Goal: Task Accomplishment & Management: Manage account settings

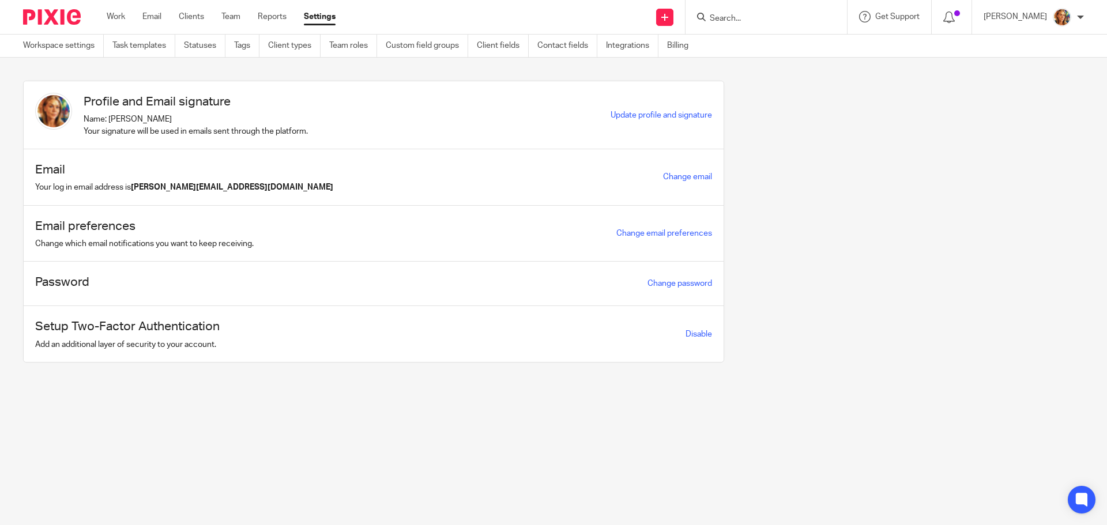
click at [108, 29] on div "Work Email Clients Team Reports Settings Work Email Clients Team Reports Settin…" at bounding box center [224, 17] width 258 height 34
click at [123, 16] on link "Work" at bounding box center [116, 17] width 18 height 12
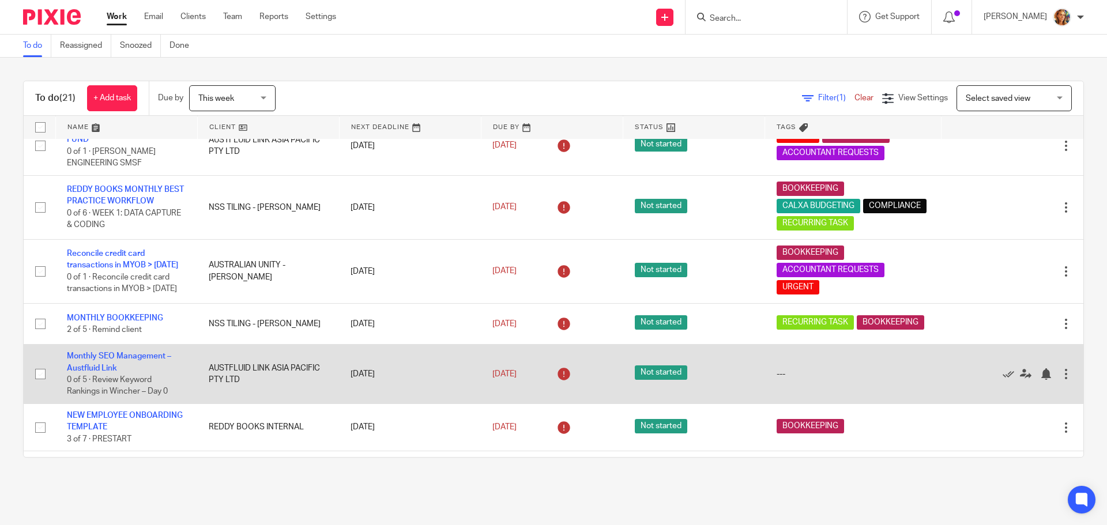
scroll to position [802, 0]
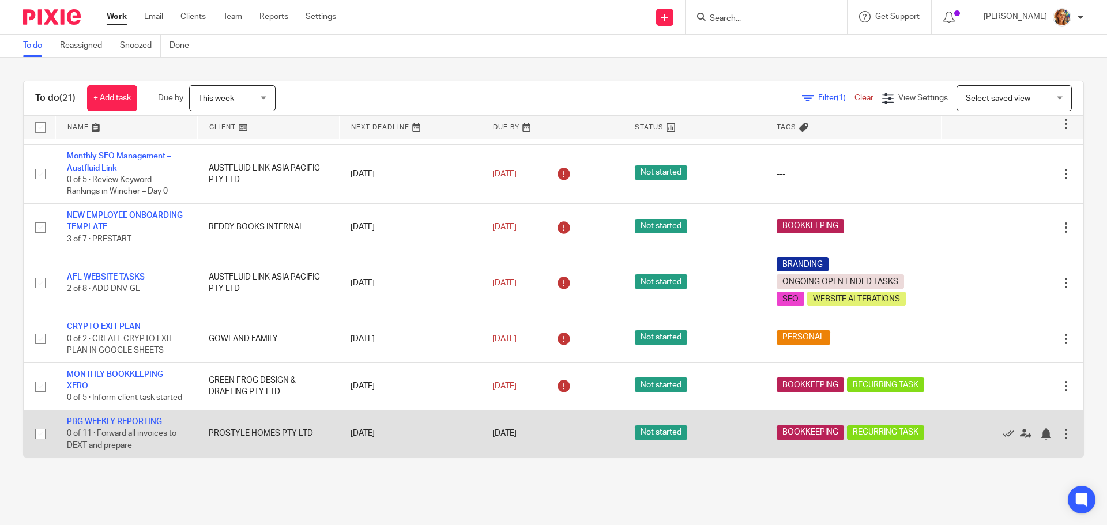
click at [127, 421] on link "PBG WEEKLY REPORTING" at bounding box center [114, 422] width 95 height 8
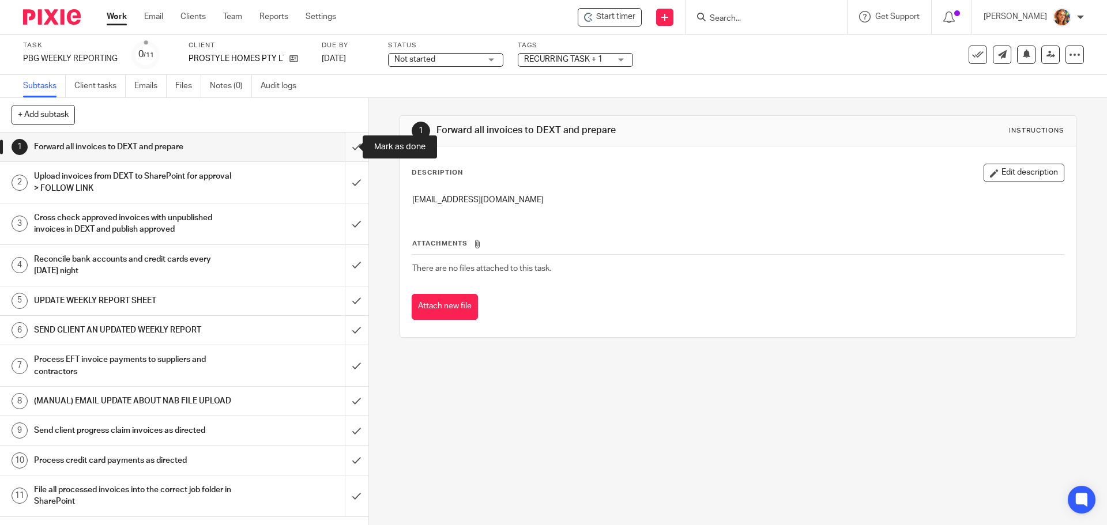
click at [348, 147] on input "submit" at bounding box center [184, 147] width 368 height 29
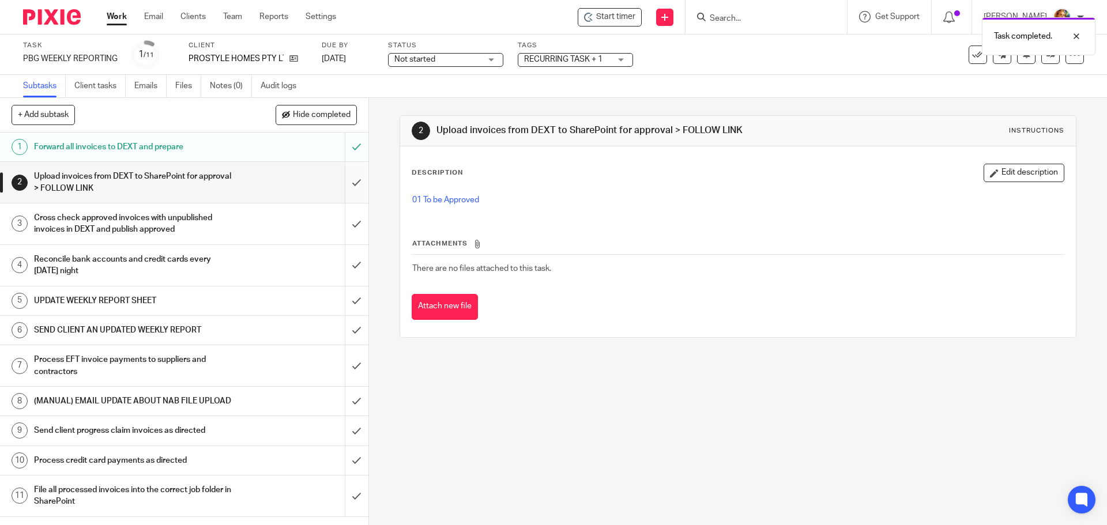
click at [349, 183] on input "submit" at bounding box center [184, 182] width 368 height 41
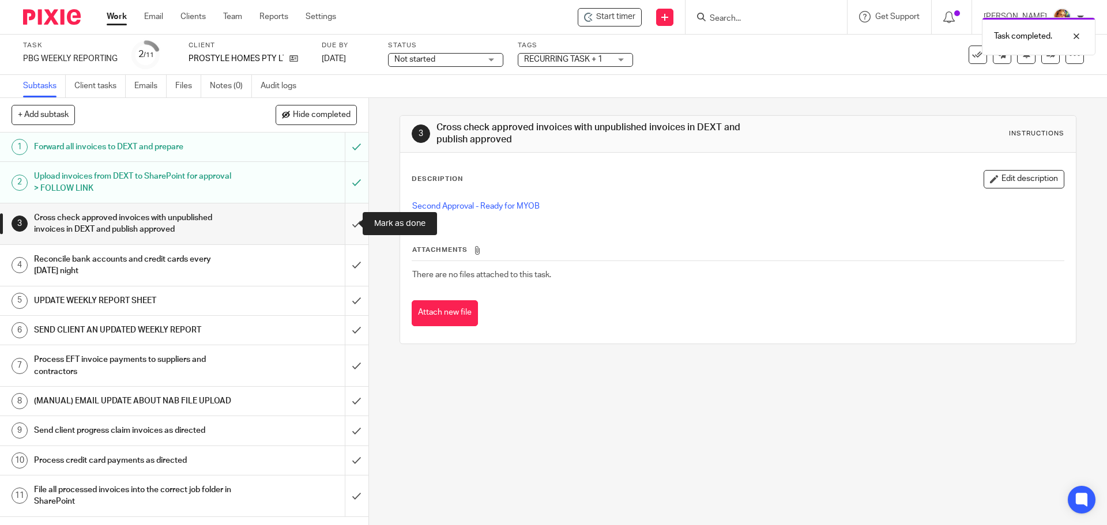
click at [345, 224] on input "submit" at bounding box center [184, 223] width 368 height 41
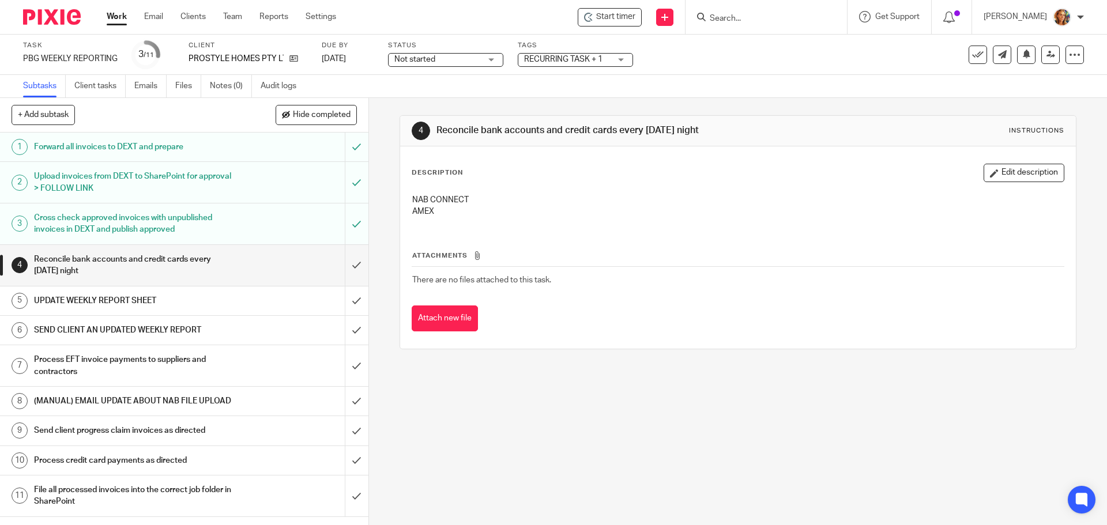
scroll to position [3, 0]
click at [1069, 58] on icon at bounding box center [1075, 55] width 12 height 12
click at [1039, 95] on li "Advanced task editor" at bounding box center [1022, 101] width 92 height 17
click at [1026, 97] on link "Advanced task editor" at bounding box center [1030, 101] width 76 height 8
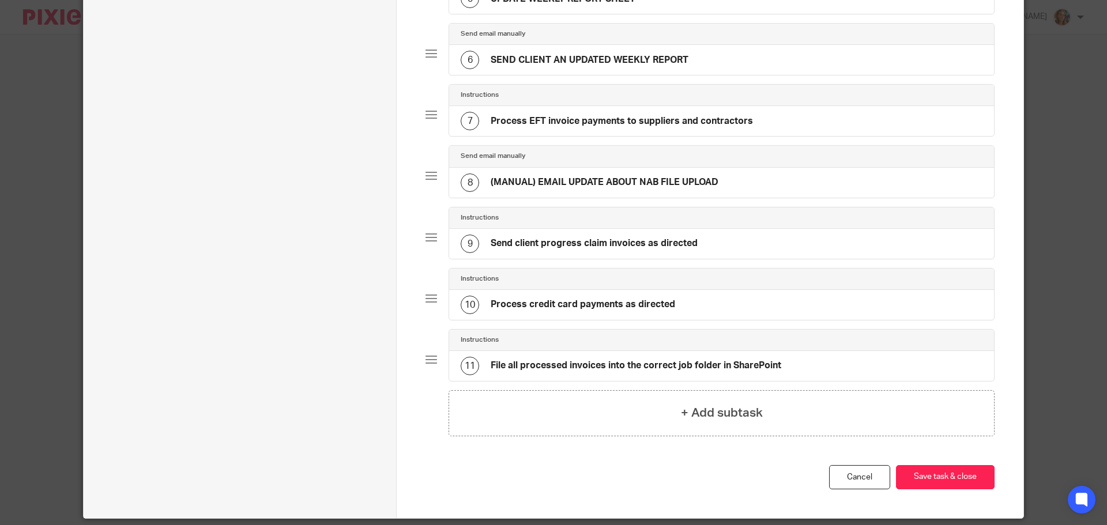
scroll to position [456, 0]
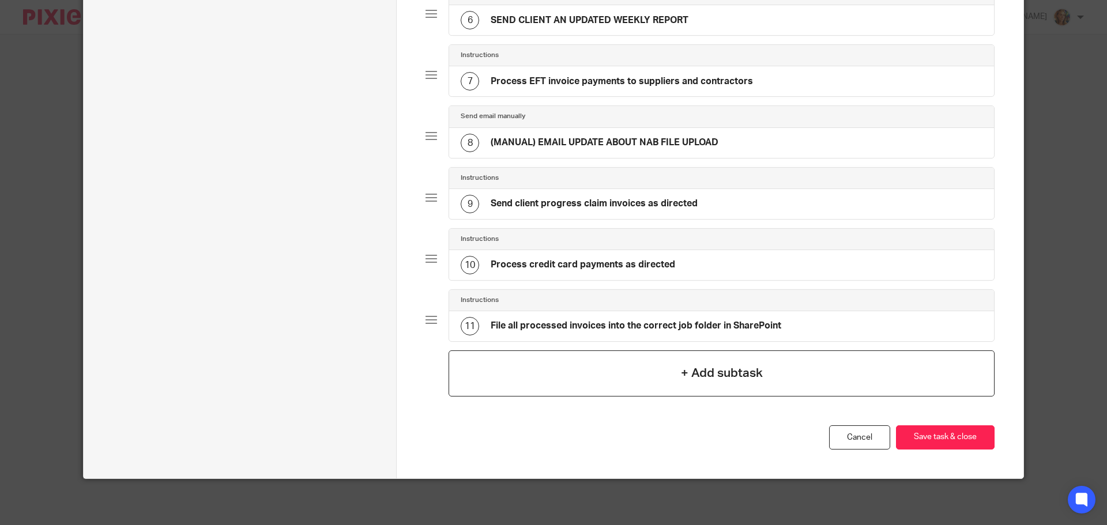
click at [764, 378] on div "+ Add subtask" at bounding box center [721, 373] width 546 height 46
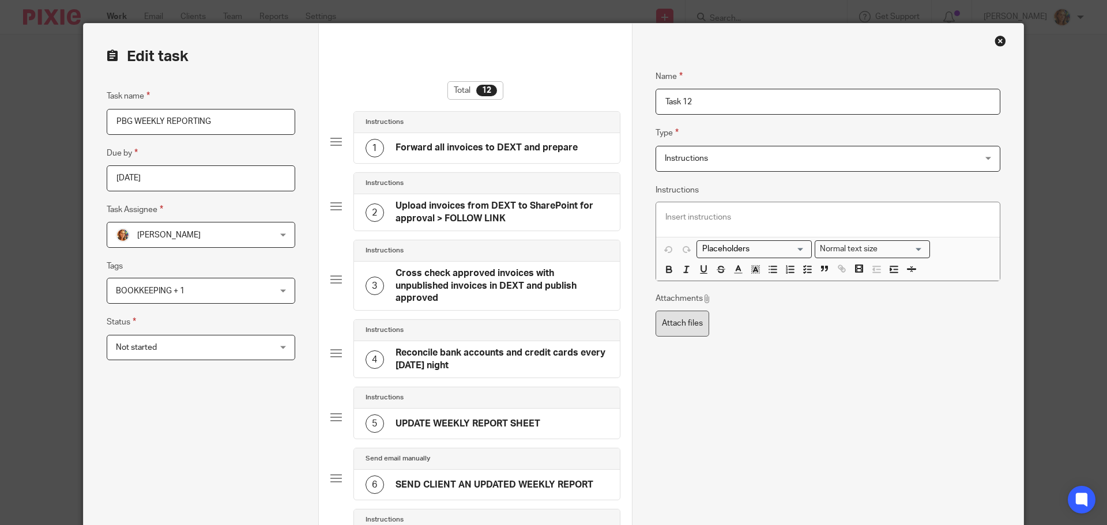
scroll to position [0, 0]
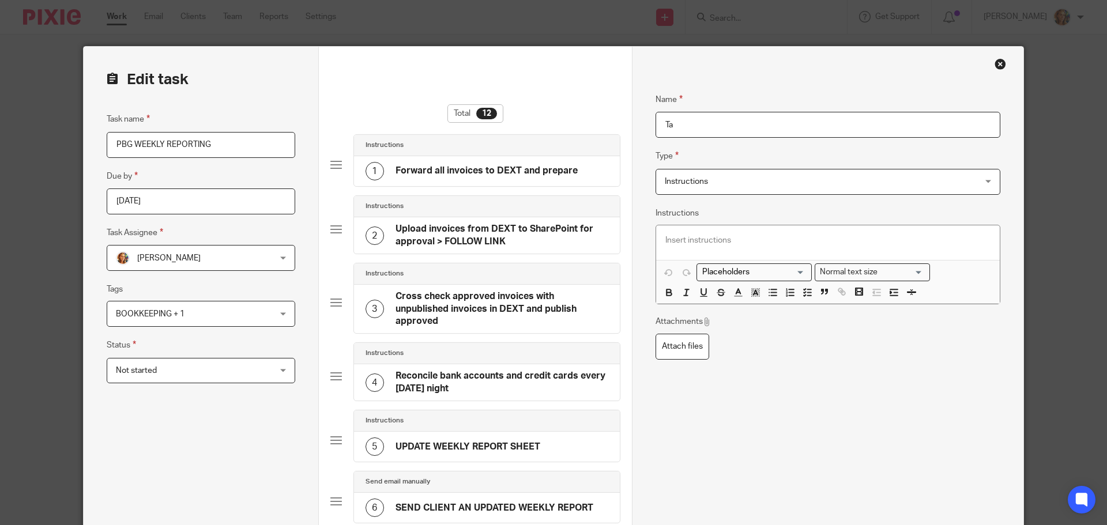
type input "T"
type input "a"
click at [744, 182] on span "Instructions" at bounding box center [799, 181] width 268 height 24
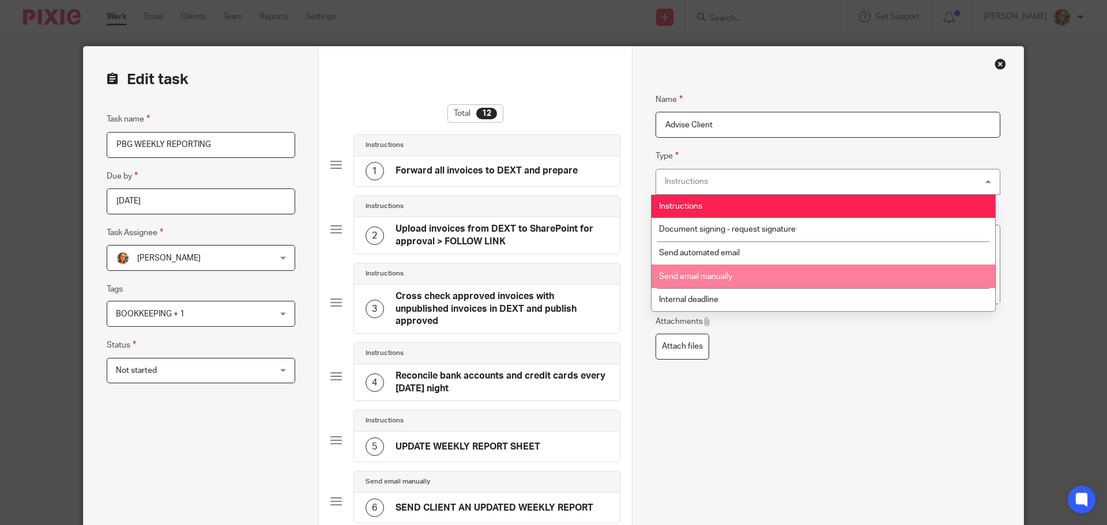
click at [751, 269] on li "Send email manually" at bounding box center [823, 277] width 344 height 24
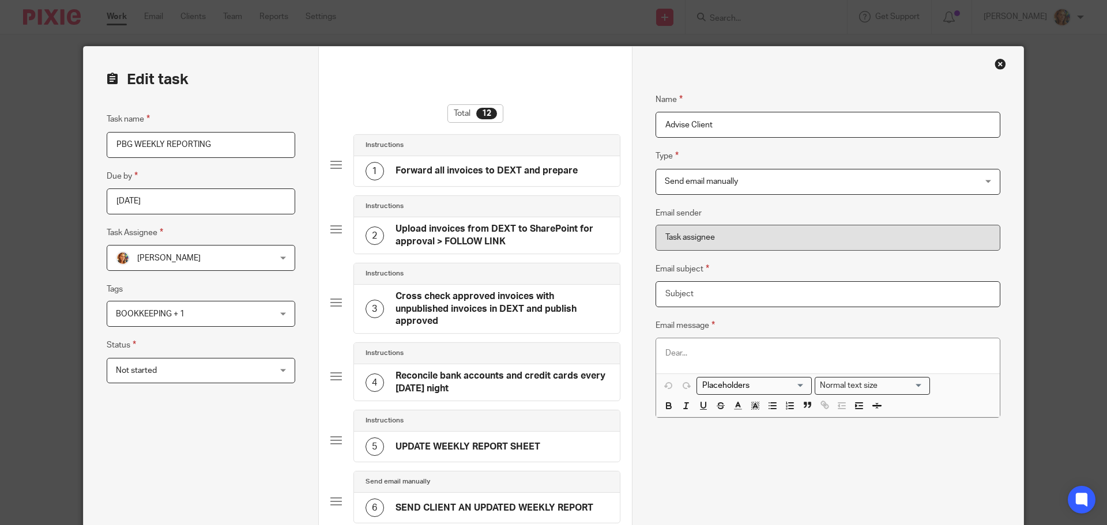
click at [778, 284] on input "Email subject" at bounding box center [827, 294] width 345 height 26
click at [795, 128] on input "Advise Client" at bounding box center [827, 125] width 345 height 26
type input "Advise Client Of Uploaded Invoices to Sharepoint"
click at [782, 290] on input "Email subject" at bounding box center [827, 294] width 345 height 26
type input "Update from Reddy Books"
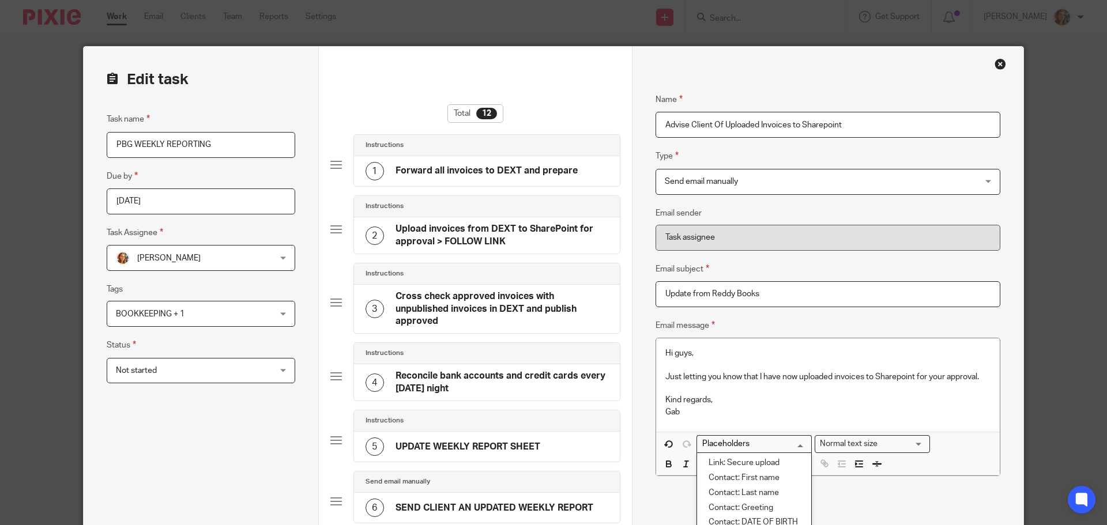
click at [763, 448] on input "Search for option" at bounding box center [751, 444] width 107 height 12
click at [896, 484] on div "Name Advise Client Of Uploaded Invoices to Sharepoint Type Send email manually …" at bounding box center [827, 293] width 345 height 435
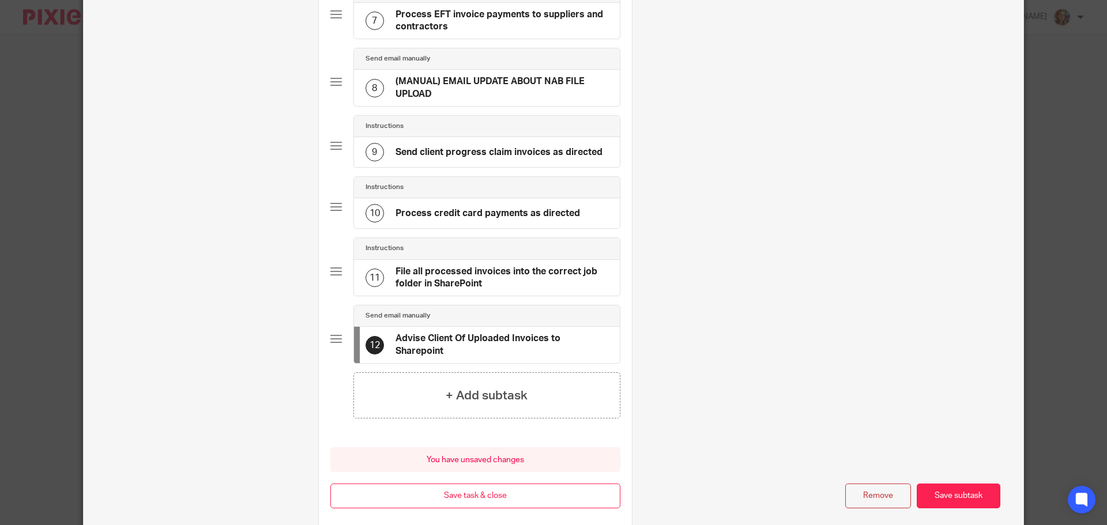
scroll to position [610, 0]
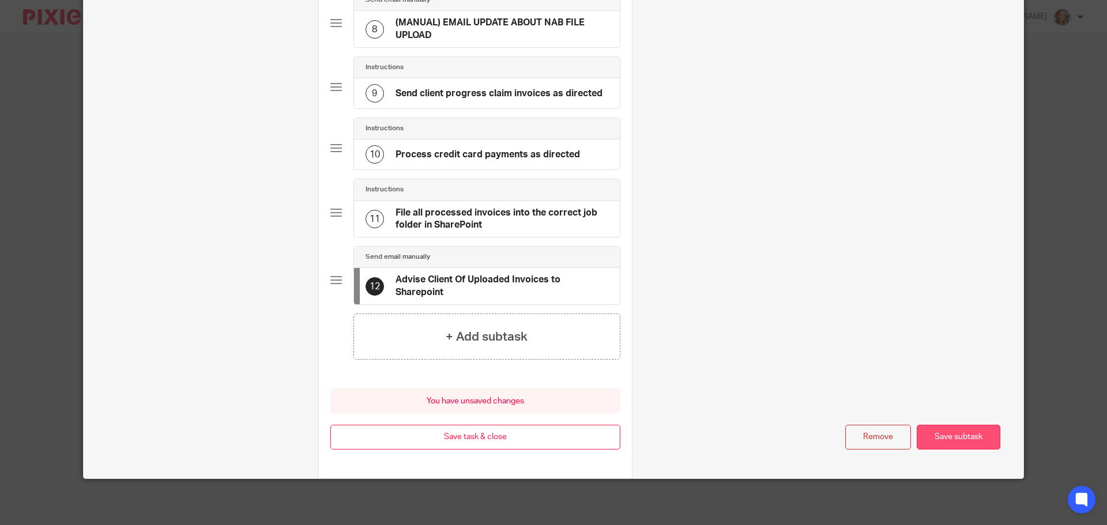
click at [928, 446] on button "Save subtask" at bounding box center [958, 437] width 84 height 25
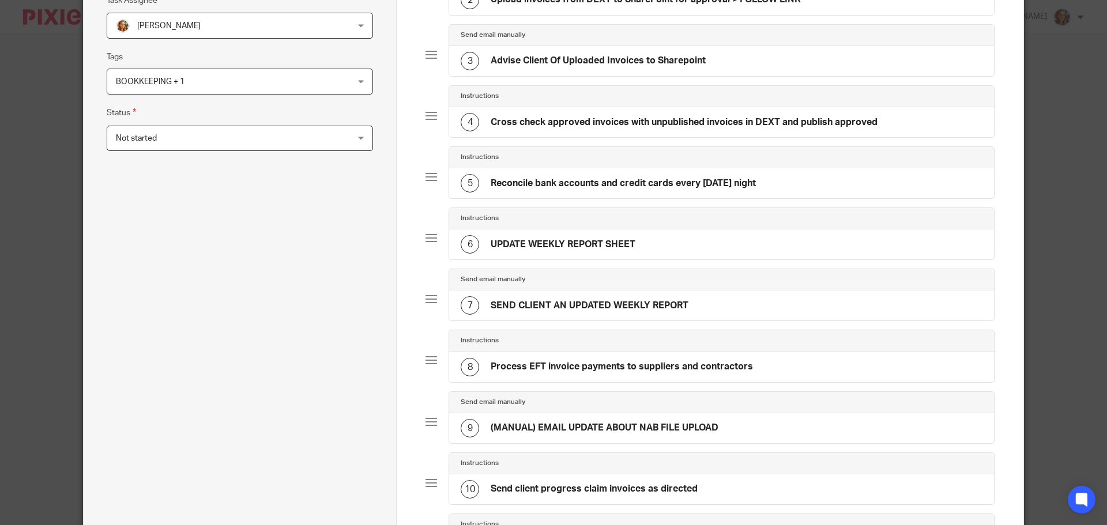
scroll to position [172, 0]
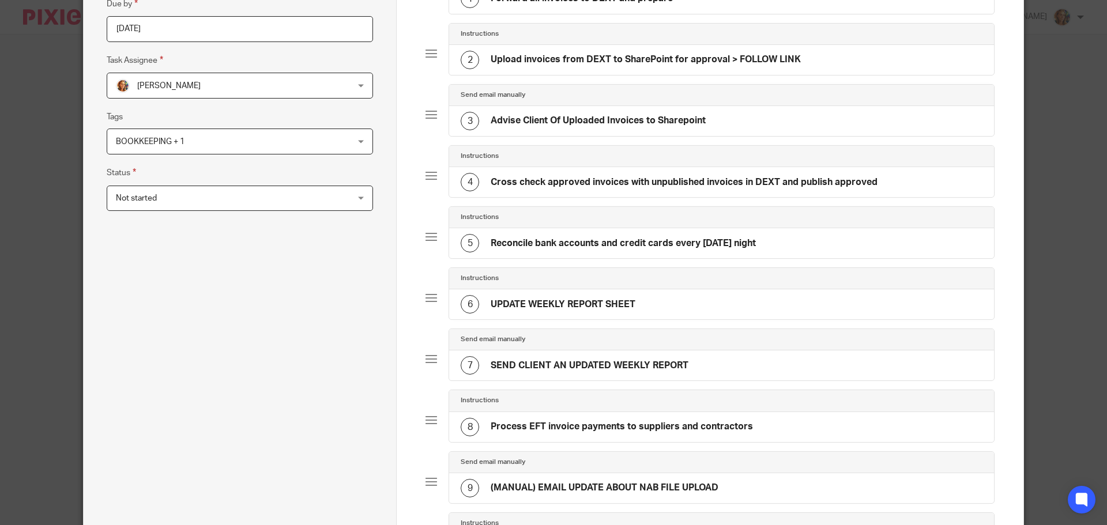
click at [575, 119] on h4 "Advise Client Of Uploaded Invoices to Sharepoint" at bounding box center [598, 121] width 215 height 12
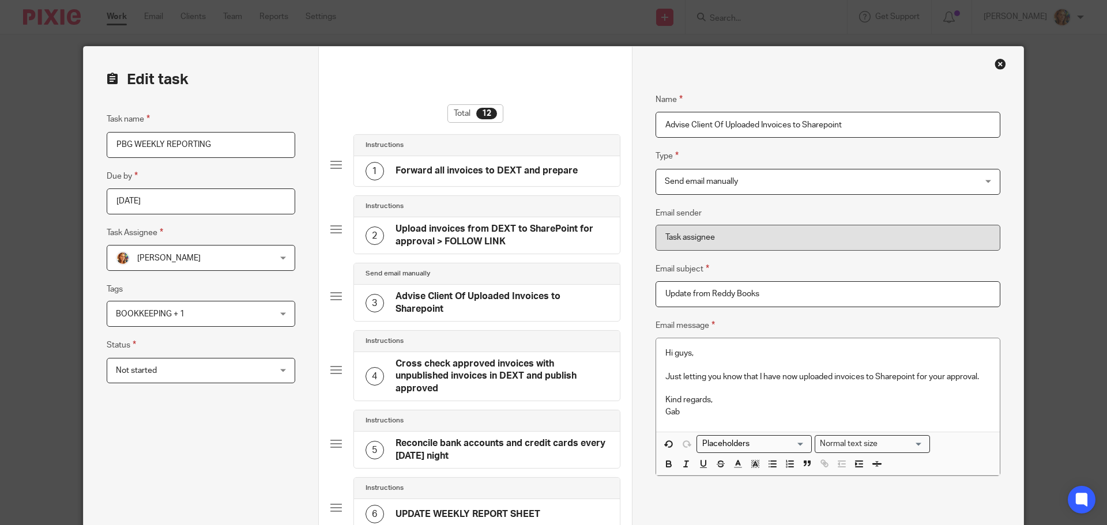
click at [664, 129] on input "Advise Client Of Uploaded Invoices to Sharepoint" at bounding box center [827, 125] width 345 height 26
click at [655, 129] on input "Advise Client Of Uploaded Invoices to Sharepoint" at bounding box center [827, 125] width 345 height 26
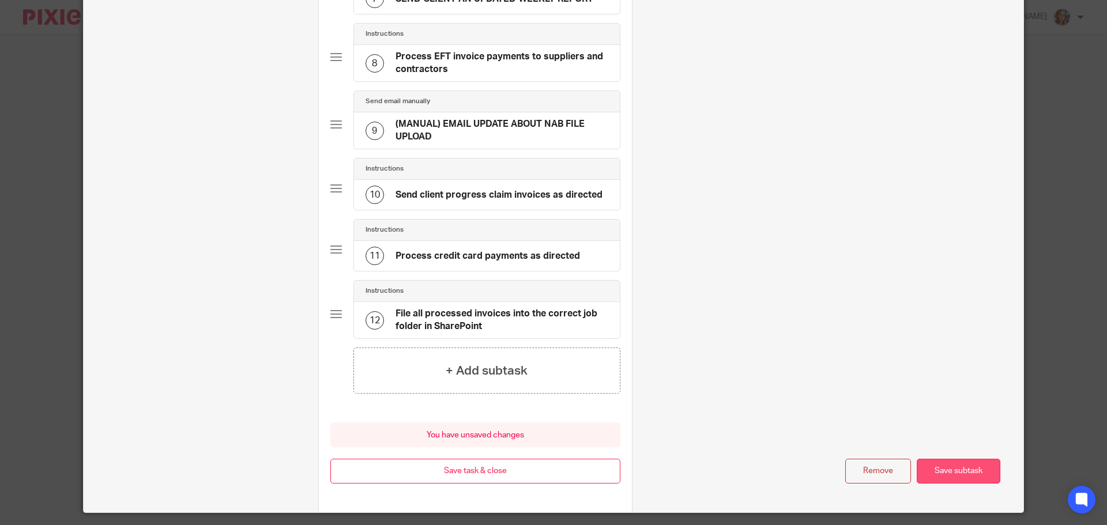
type input "(MANUAL EMAIL) Advise Client Of Uploaded Invoices to Sharepoint"
click at [954, 476] on button "Save subtask" at bounding box center [958, 471] width 84 height 25
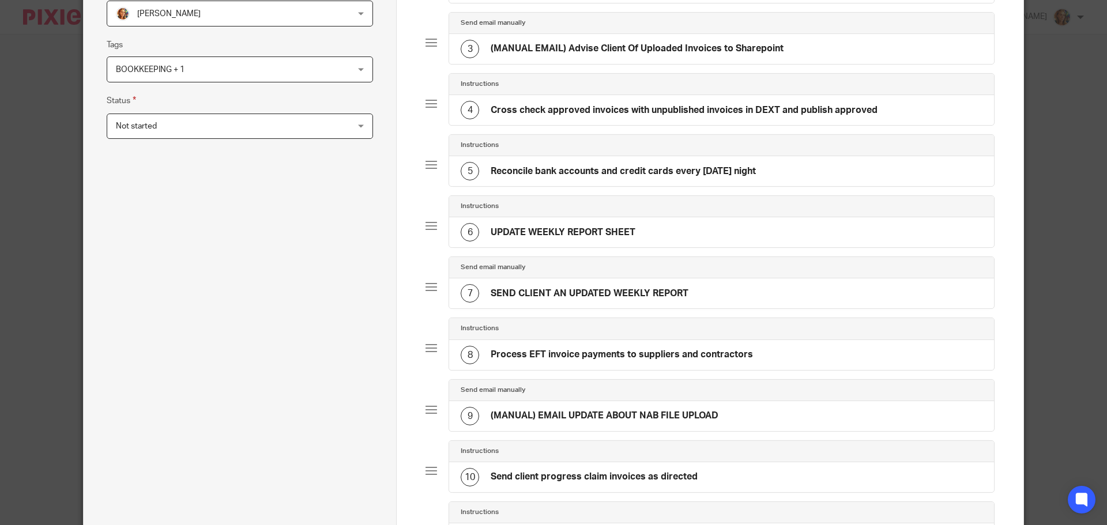
scroll to position [230, 0]
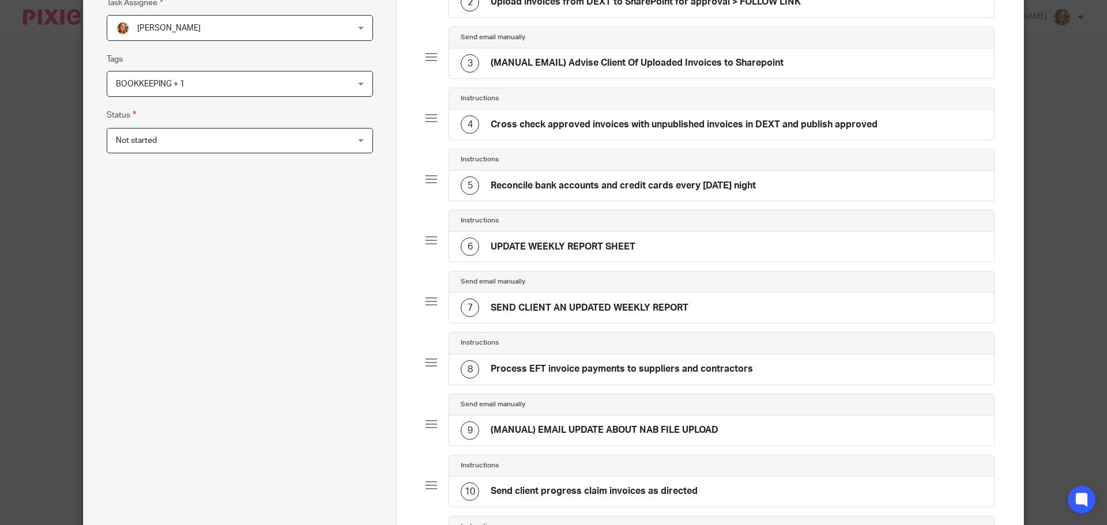
click at [520, 428] on h4 "(MANUAL) EMAIL UPDATE ABOUT NAB FILE UPLOAD" at bounding box center [605, 430] width 228 height 12
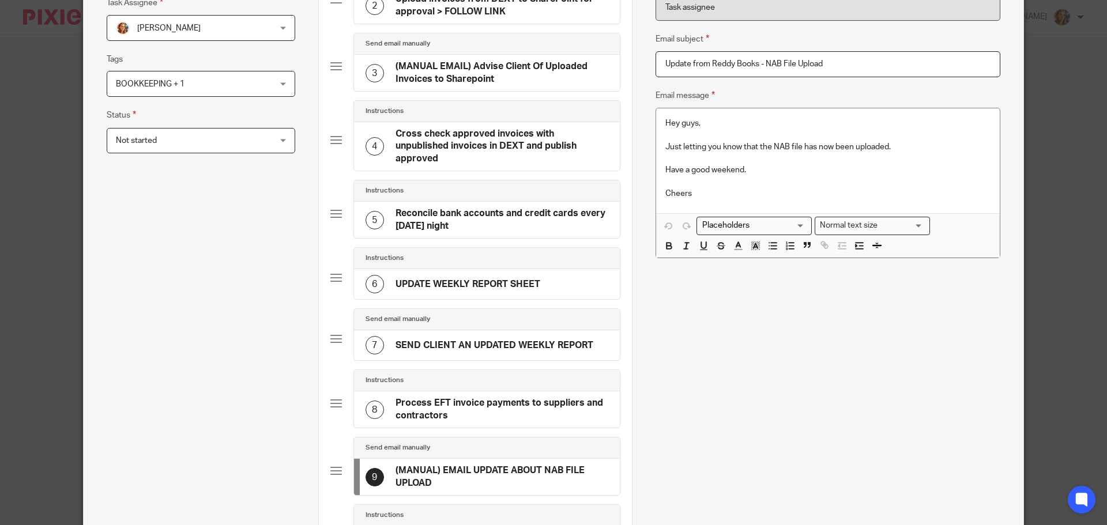
scroll to position [0, 0]
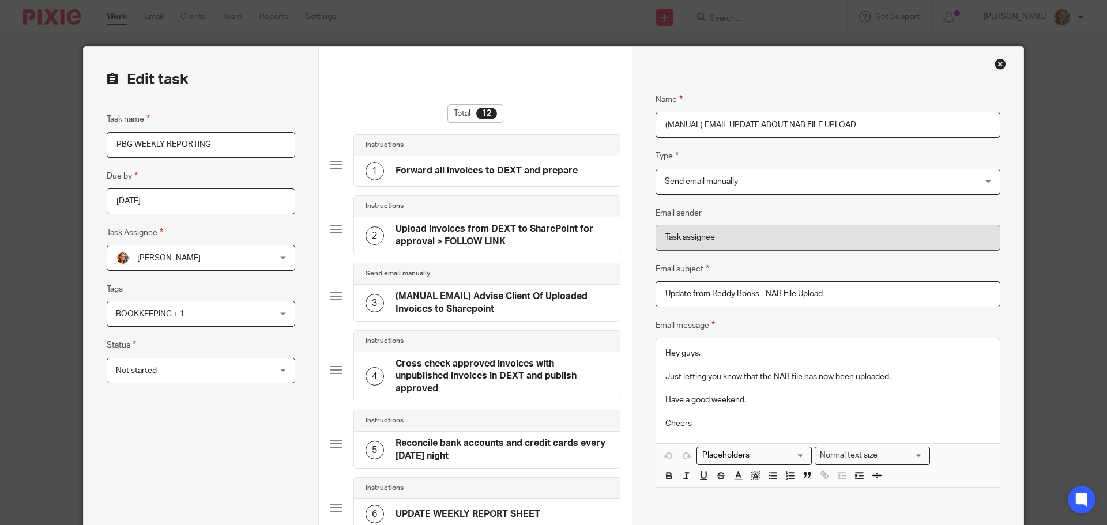
click at [694, 126] on input "(MANUAL) EMAIL UPDATE ABOUT NAB FILE UPLOAD" at bounding box center [827, 125] width 345 height 26
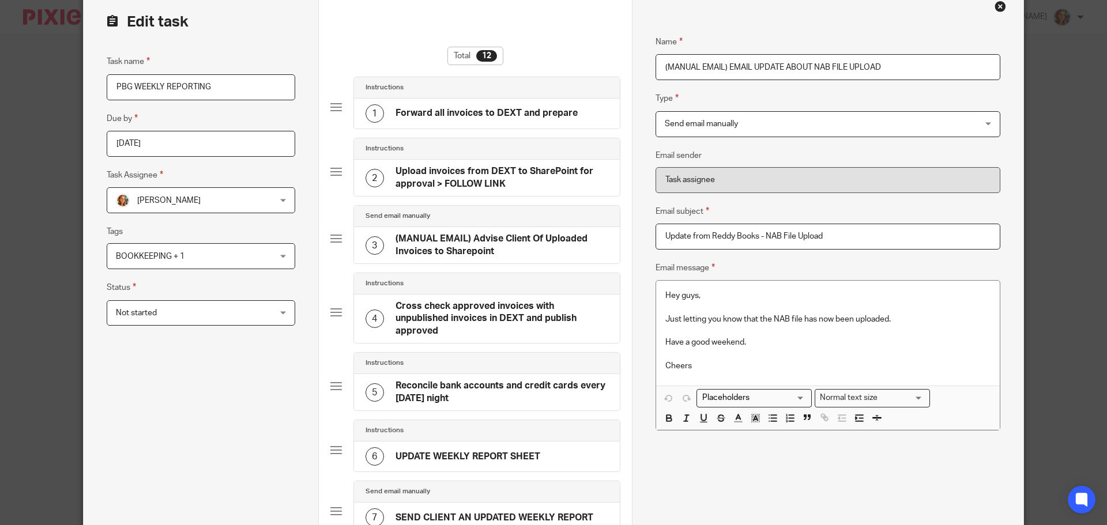
scroll to position [610, 0]
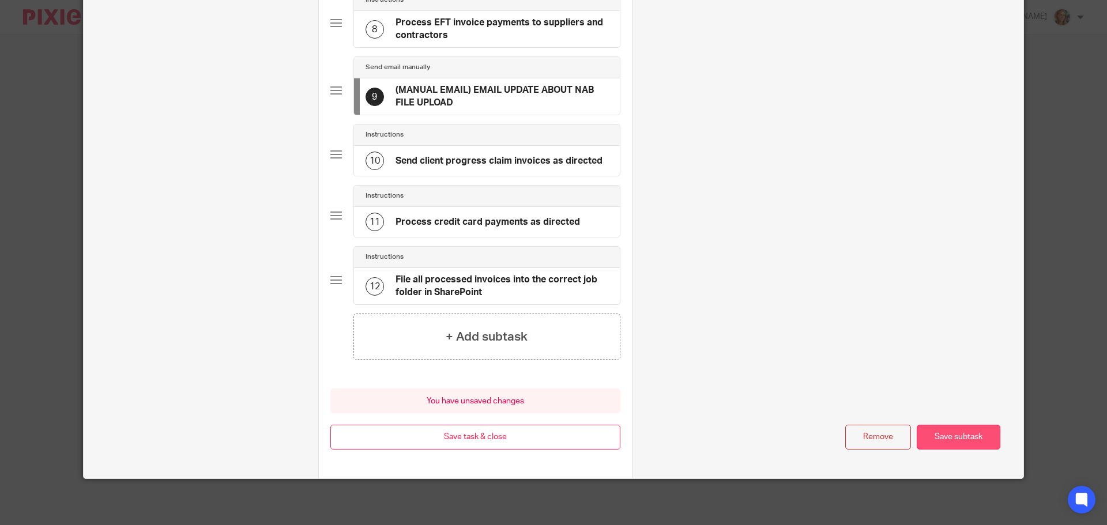
type input "(MANUAL EMAIL) EMAIL UPDATE ABOUT NAB FILE UPLOAD"
click at [940, 425] on button "Save subtask" at bounding box center [958, 437] width 84 height 25
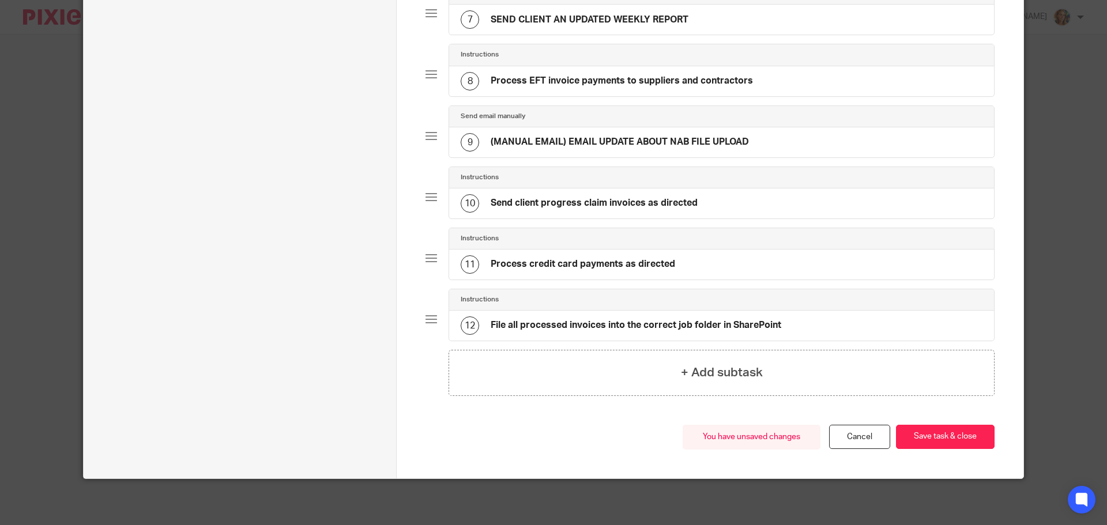
scroll to position [518, 0]
click at [941, 444] on button "Save task & close" at bounding box center [945, 437] width 99 height 25
click at [941, 431] on button "Save task & close" at bounding box center [945, 437] width 99 height 25
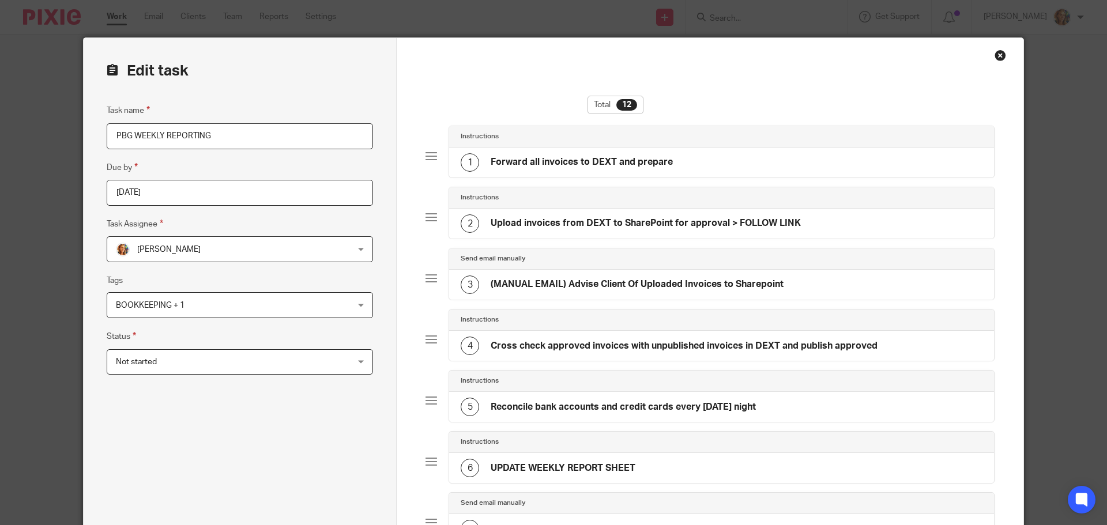
scroll to position [0, 0]
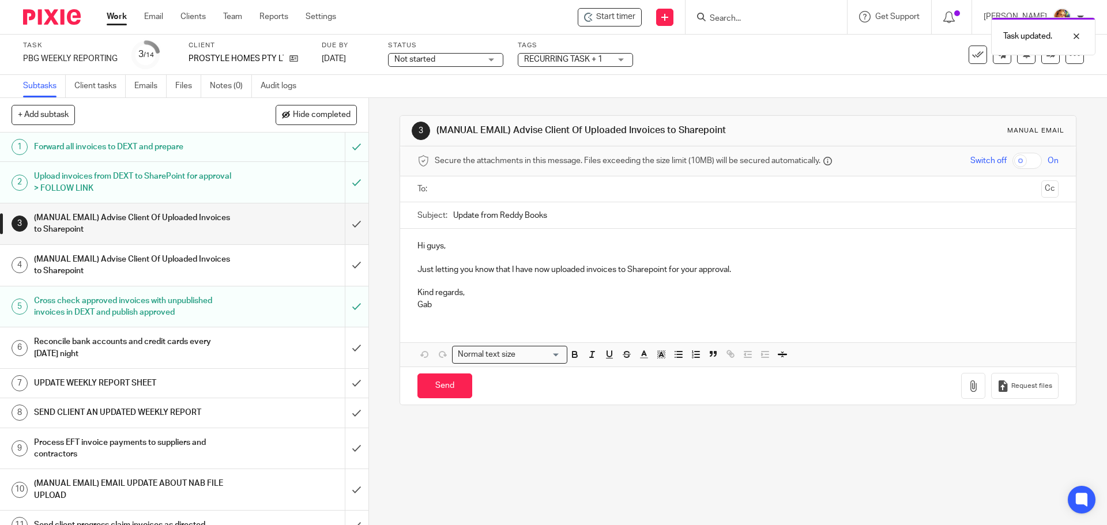
click at [624, 447] on div "3 (MANUAL EMAIL) Advise Client Of Uploaded Invoices to Sharepoint Manual email …" at bounding box center [738, 311] width 738 height 427
click at [656, 387] on div "Send You have unsaved changes Request files" at bounding box center [737, 386] width 675 height 38
click at [752, 271] on p "Just letting you know that I have now uploaded invoices to Sharepoint for your …" at bounding box center [737, 270] width 640 height 12
click at [591, 383] on div "Send You have unsaved changes Request files" at bounding box center [737, 386] width 675 height 38
click at [493, 431] on div "3 (MANUAL EMAIL) Advise Client Of Uploaded Invoices to Sharepoint Manual email …" at bounding box center [738, 311] width 738 height 427
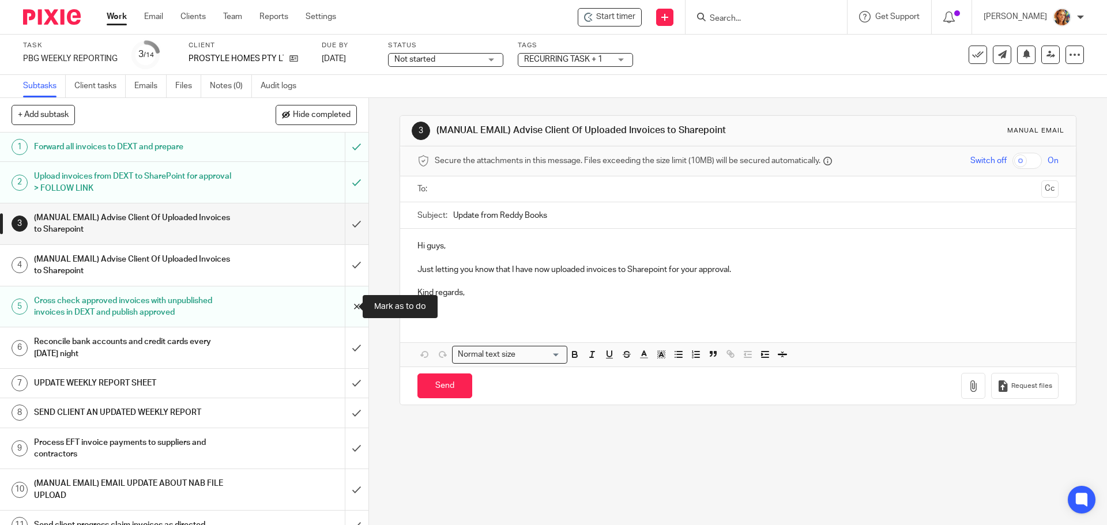
click at [345, 312] on input "submit" at bounding box center [184, 306] width 368 height 41
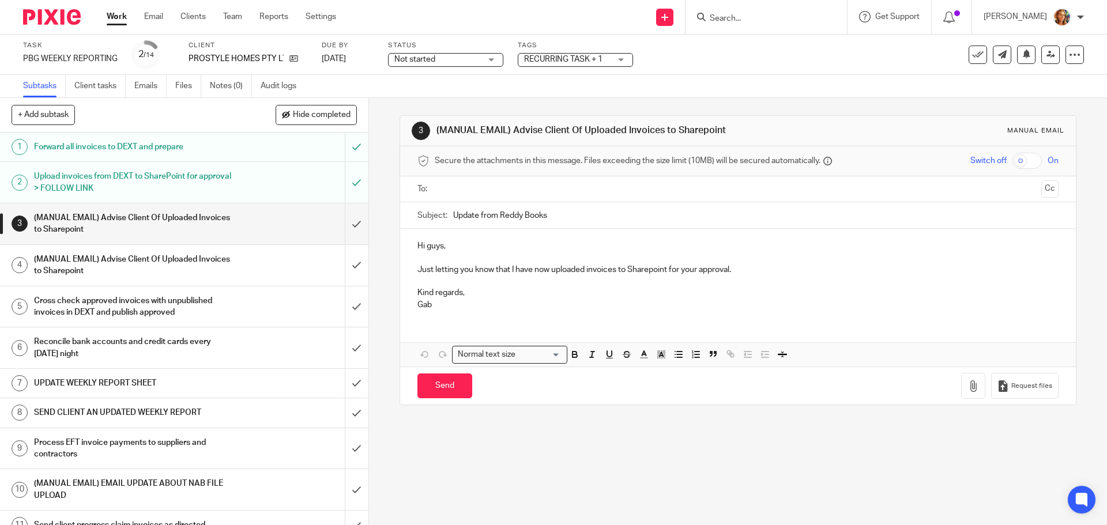
click at [724, 459] on div "3 (MANUAL EMAIL) Advise Client Of Uploaded Invoices to Sharepoint Manual email …" at bounding box center [738, 311] width 738 height 427
click at [127, 269] on h1 "(MANUAL EMAIL) Advise Client Of Uploaded Invoices to Sharepoint" at bounding box center [133, 265] width 199 height 29
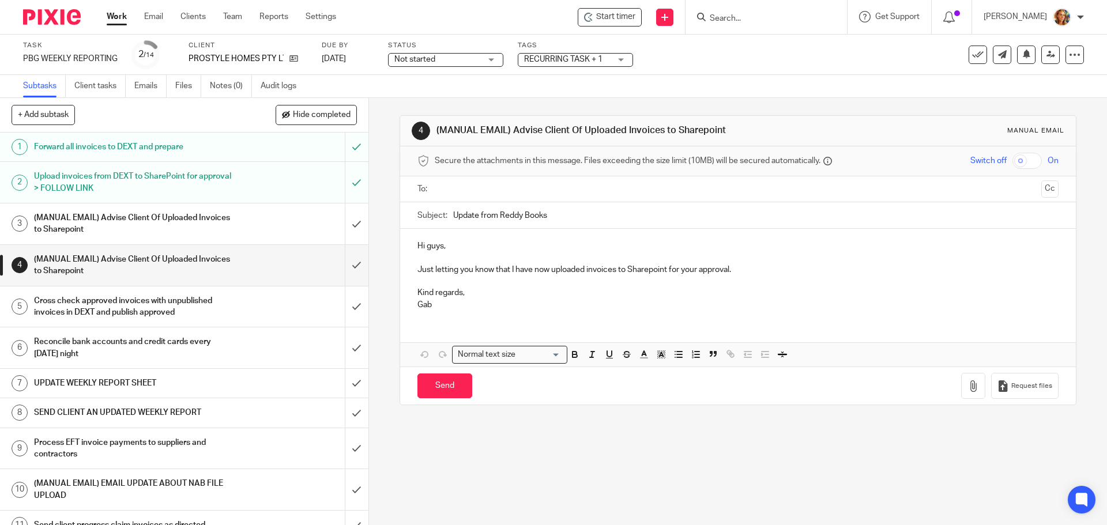
click at [221, 220] on h1 "(MANUAL EMAIL) Advise Client Of Uploaded Invoices to Sharepoint" at bounding box center [133, 223] width 199 height 29
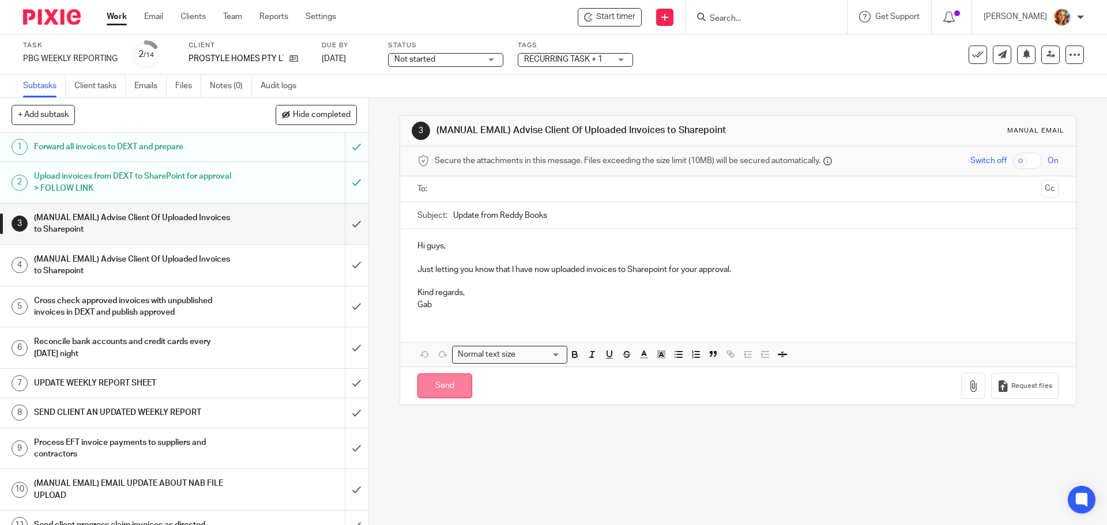
click at [447, 395] on input "Send" at bounding box center [444, 385] width 55 height 25
click at [572, 195] on input "text" at bounding box center [737, 189] width 597 height 13
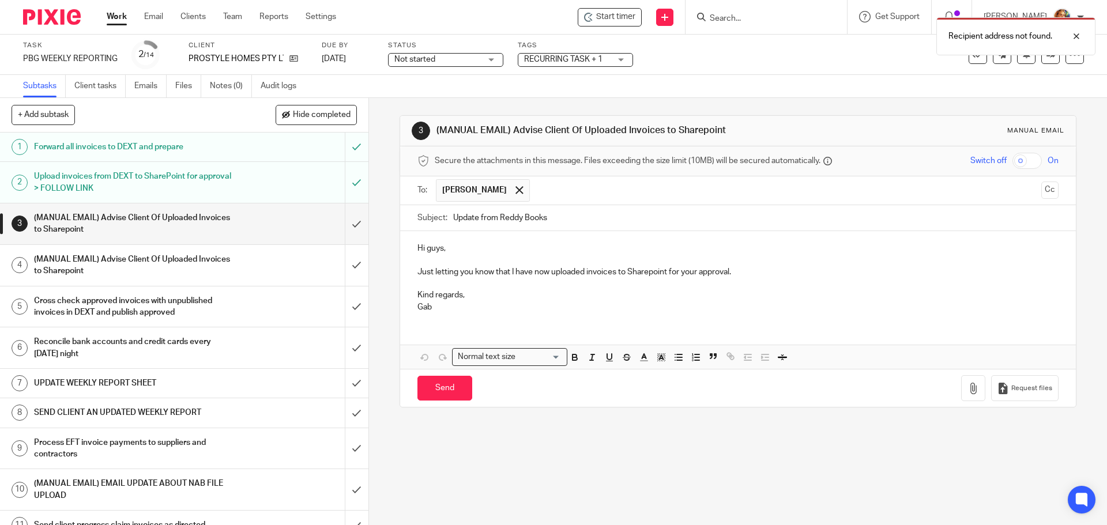
click at [569, 194] on input "text" at bounding box center [785, 190] width 501 height 22
drag, startPoint x: 499, startPoint y: 439, endPoint x: 492, endPoint y: 445, distance: 9.0
click at [495, 439] on div "3 (MANUAL EMAIL) Advise Client Of Uploaded Invoices to Sharepoint Manual email …" at bounding box center [738, 311] width 738 height 427
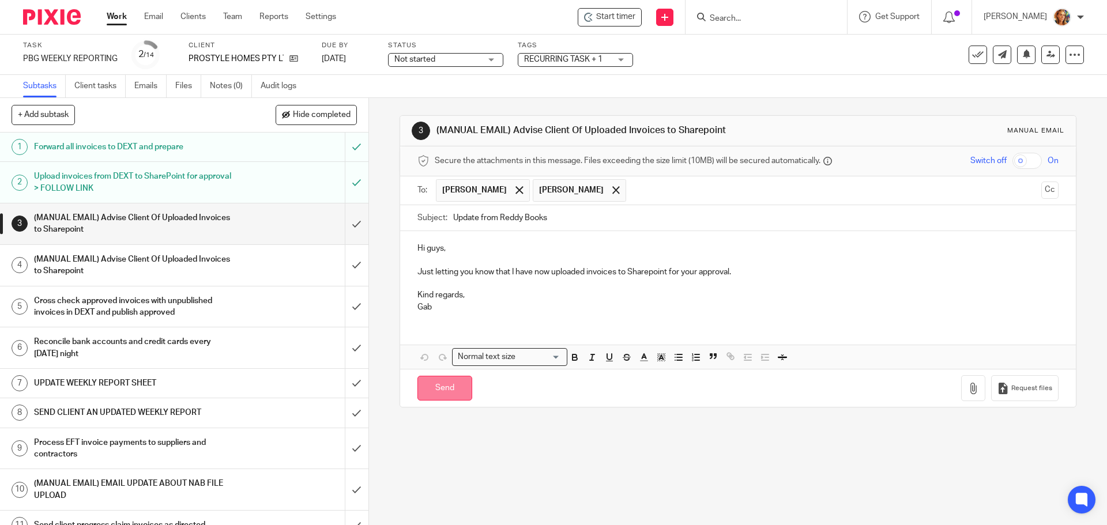
click at [439, 390] on input "Send" at bounding box center [444, 388] width 55 height 25
type input "Sent"
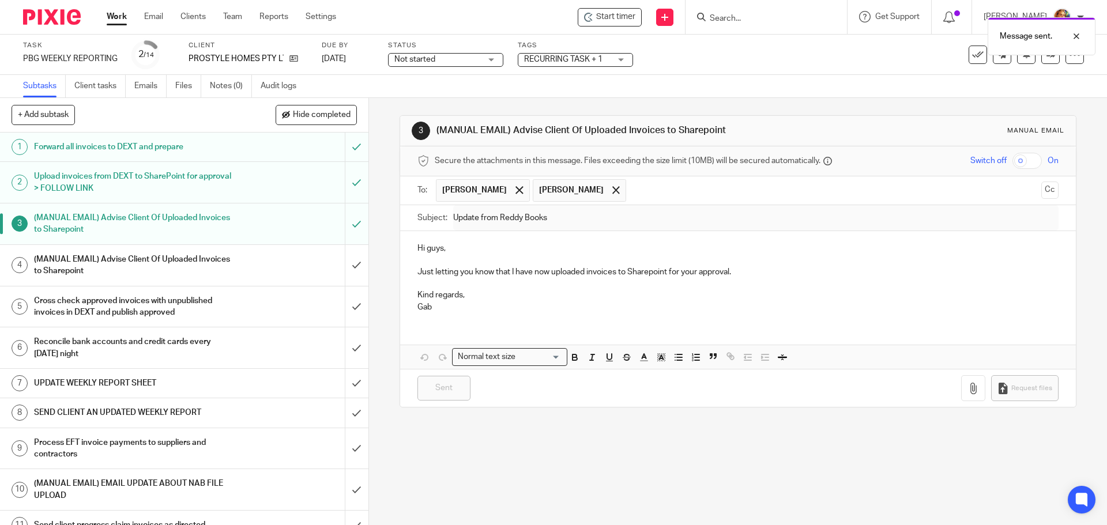
click at [1046, 77] on div "Subtasks Client tasks Emails Files Notes (0) Audit logs" at bounding box center [553, 86] width 1107 height 23
click at [1065, 61] on div at bounding box center [1074, 55] width 18 height 18
click at [1034, 98] on link "Advanced task editor" at bounding box center [1030, 101] width 76 height 8
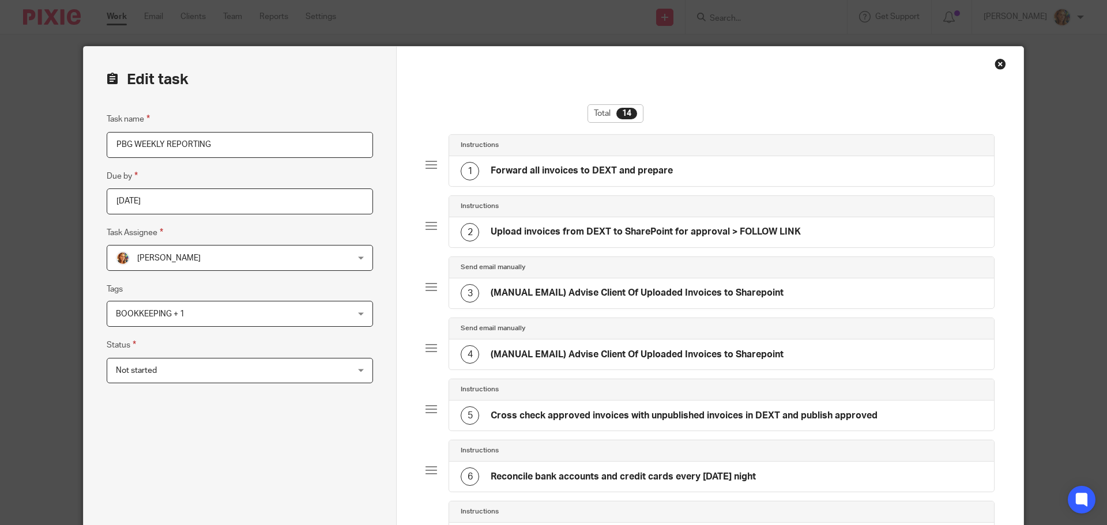
click at [427, 345] on div at bounding box center [431, 348] width 12 height 12
click at [500, 351] on h4 "(MANUAL EMAIL) Advise Client Of Uploaded Invoices to Sharepoint" at bounding box center [637, 355] width 293 height 12
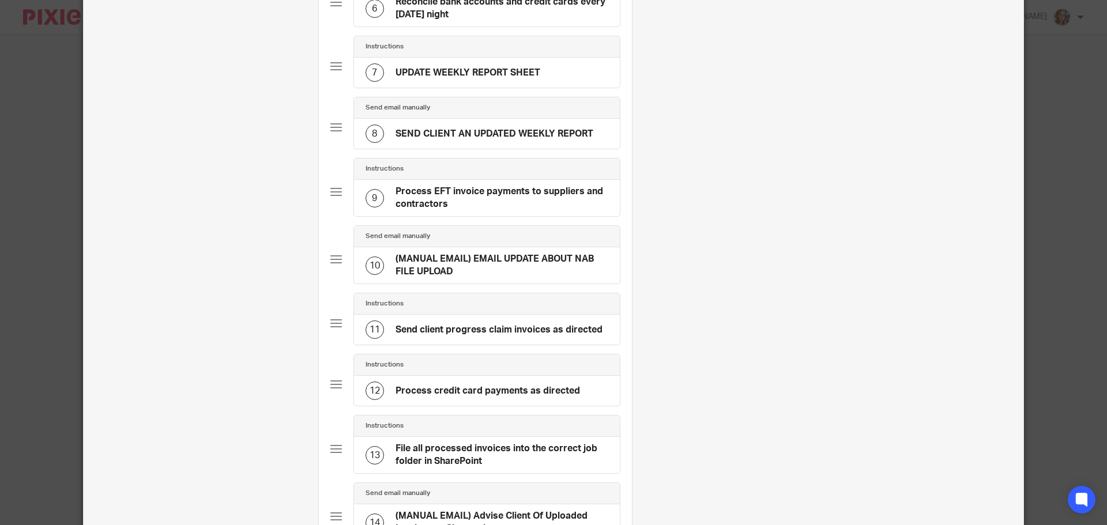
scroll to position [709, 0]
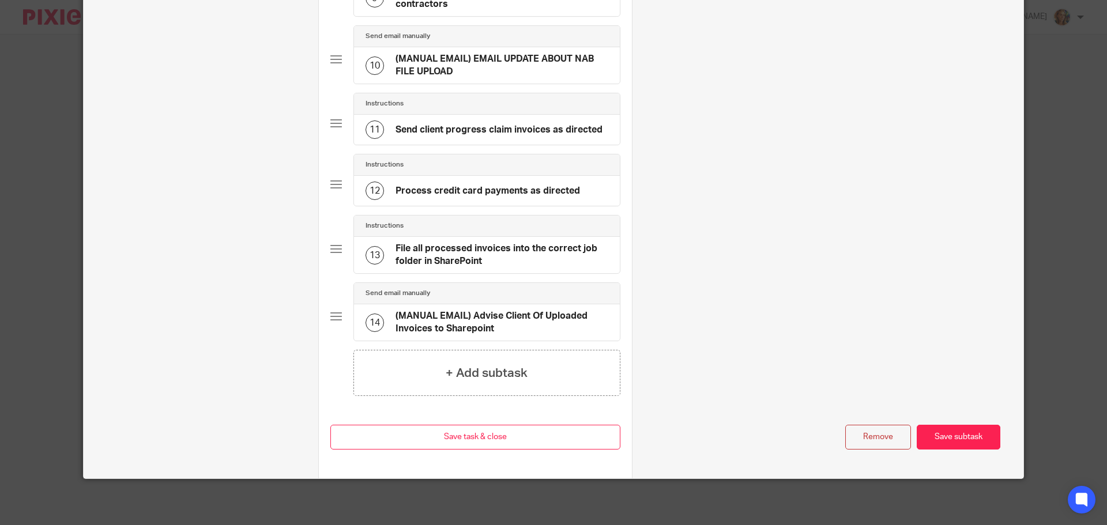
click at [884, 444] on button "Remove" at bounding box center [878, 437] width 66 height 25
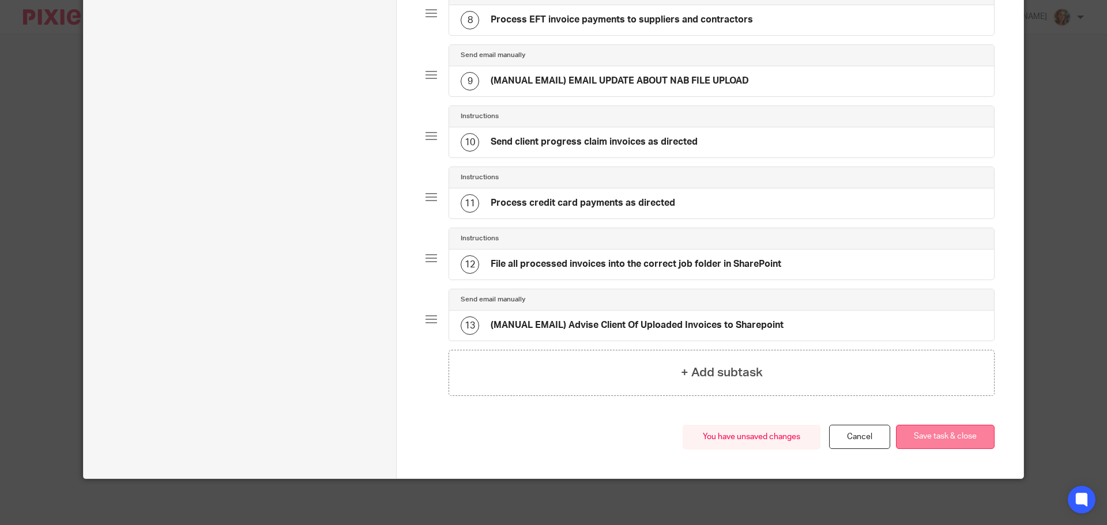
click at [902, 440] on button "Save task & close" at bounding box center [945, 437] width 99 height 25
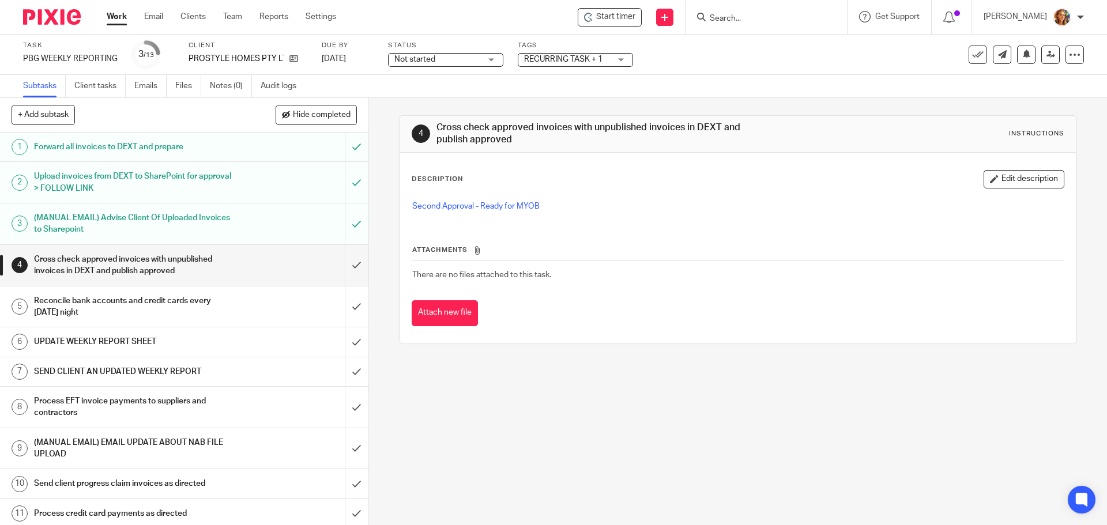
click at [137, 341] on h1 "UPDATE WEEKLY REPORT SHEET" at bounding box center [133, 341] width 199 height 17
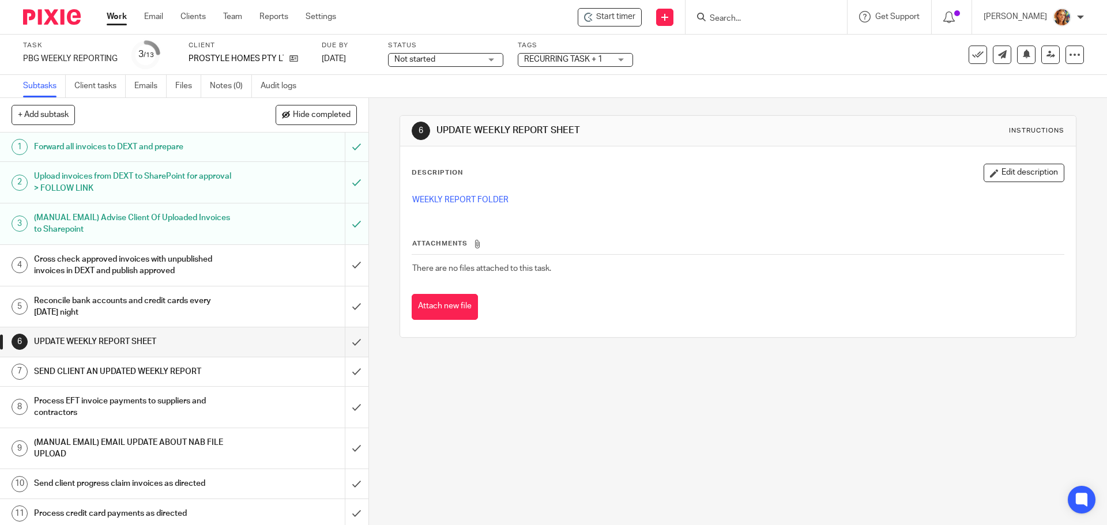
click at [168, 303] on h1 "Reconcile bank accounts and credit cards every [DATE] night" at bounding box center [133, 306] width 199 height 29
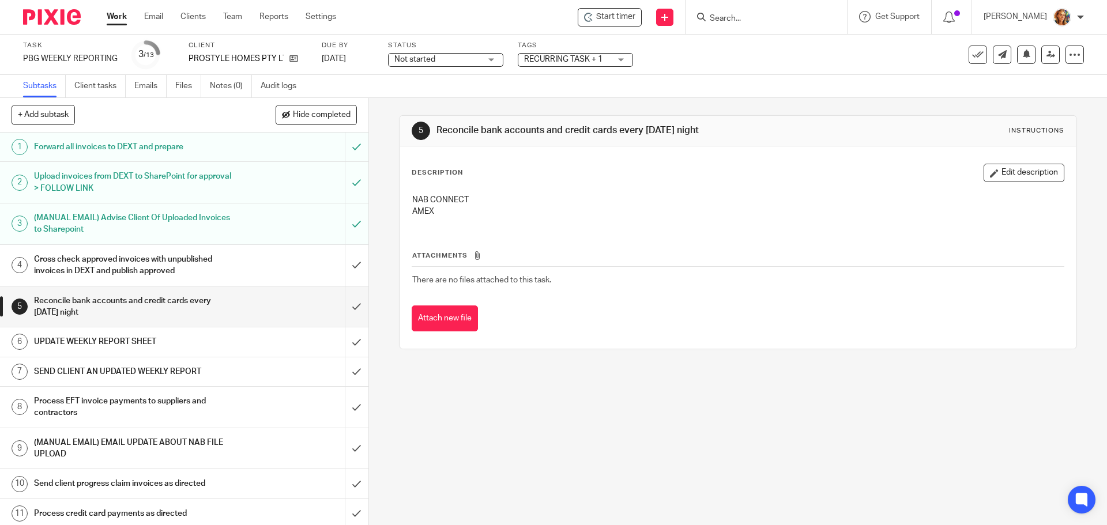
click at [60, 339] on h1 "UPDATE WEEKLY REPORT SHEET" at bounding box center [133, 341] width 199 height 17
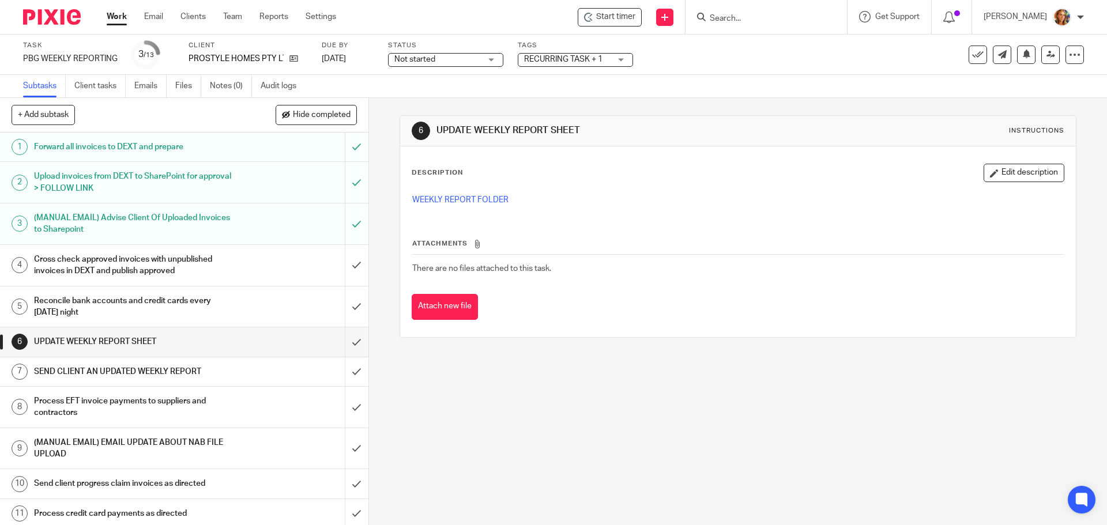
click at [76, 311] on h1 "Reconcile bank accounts and credit cards every [DATE] night" at bounding box center [133, 306] width 199 height 29
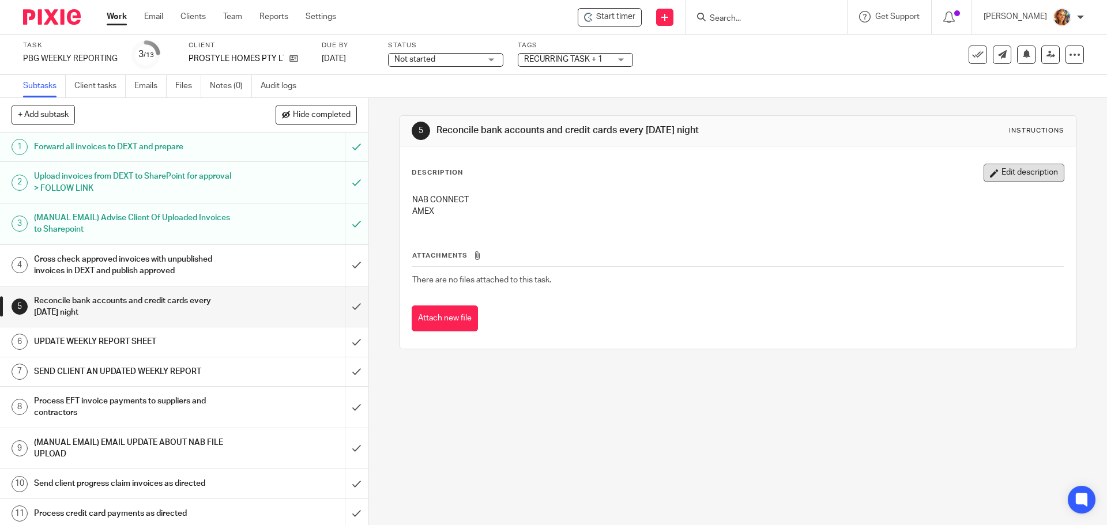
click at [1016, 171] on button "Edit description" at bounding box center [1023, 173] width 81 height 18
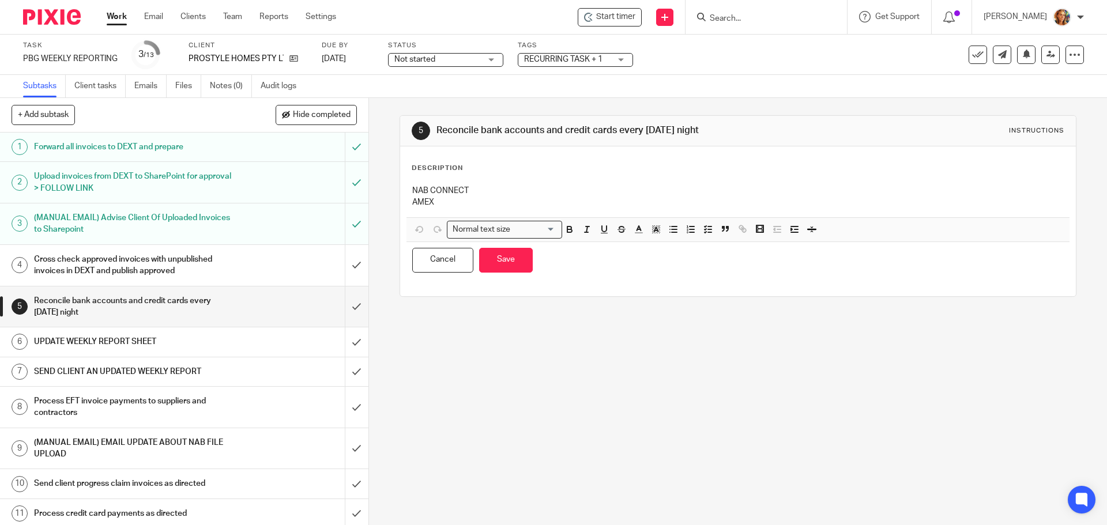
click at [477, 123] on div "5 Reconcile bank accounts and credit cards every Thursday night Instructions" at bounding box center [738, 131] width 652 height 18
click at [480, 202] on p "AMEX" at bounding box center [737, 203] width 651 height 12
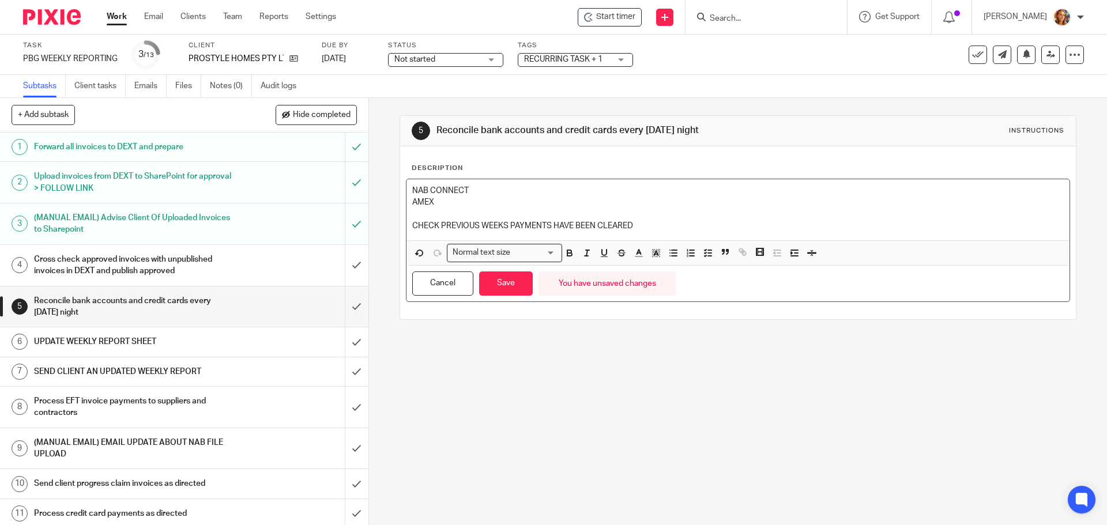
click at [504, 223] on p "CHECK PREVIOUS WEEKS PAYMENTS HAVE BEEN CLEARED" at bounding box center [737, 226] width 651 height 12
drag, startPoint x: 719, startPoint y: 232, endPoint x: 409, endPoint y: 231, distance: 310.1
click at [409, 231] on div "NAB CONNECT AMEX CHECK PREVIOUS WEEKS CREDIT CARD PAYMENTS HAVE BEEN CLEARED" at bounding box center [737, 209] width 662 height 61
click at [518, 286] on button "Save" at bounding box center [506, 283] width 54 height 25
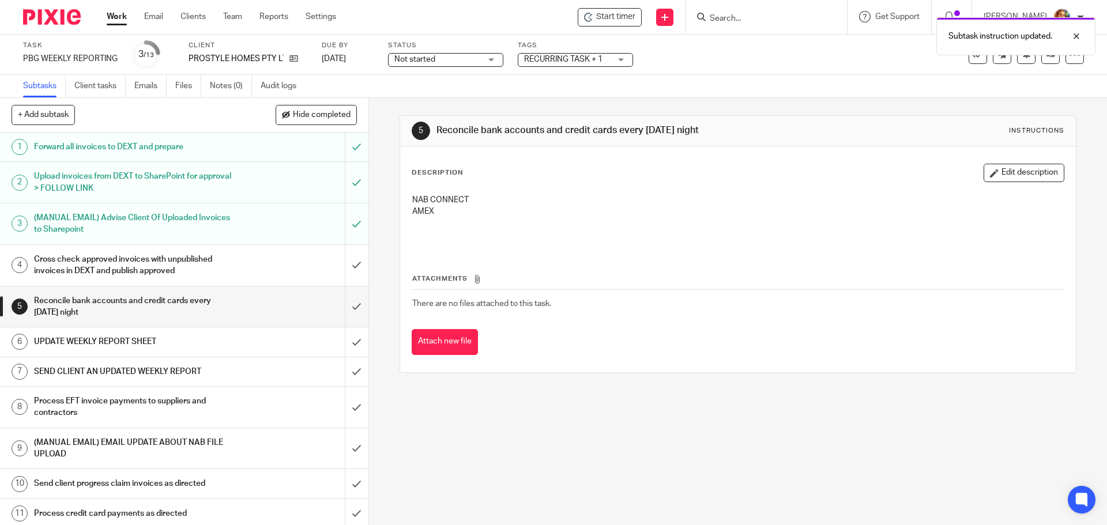
click at [183, 256] on h1 "Cross check approved invoices with unpublished invoices in DEXT and publish app…" at bounding box center [133, 265] width 199 height 29
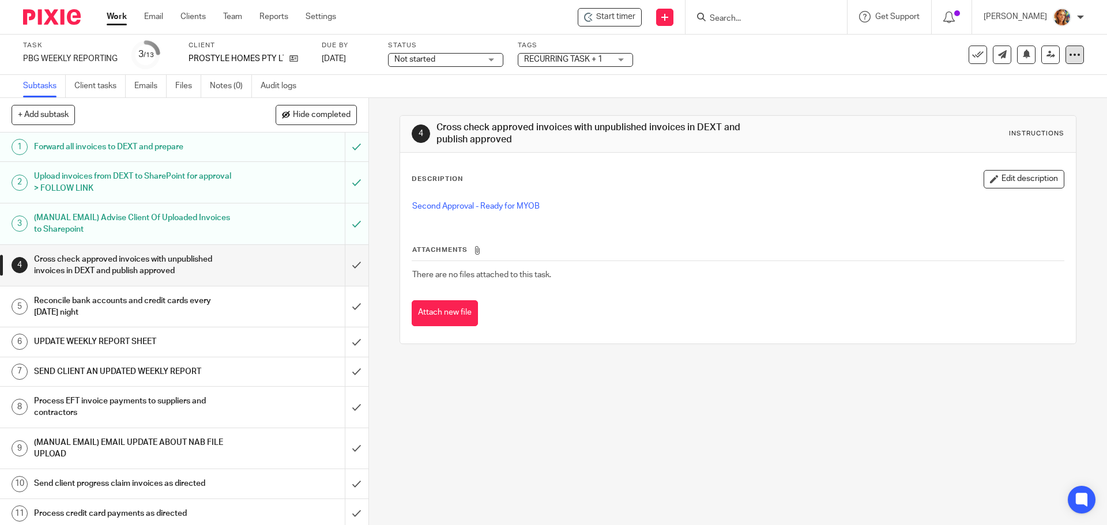
click at [1069, 50] on icon at bounding box center [1075, 55] width 12 height 12
click at [1005, 97] on link "Advanced task editor" at bounding box center [1030, 101] width 76 height 8
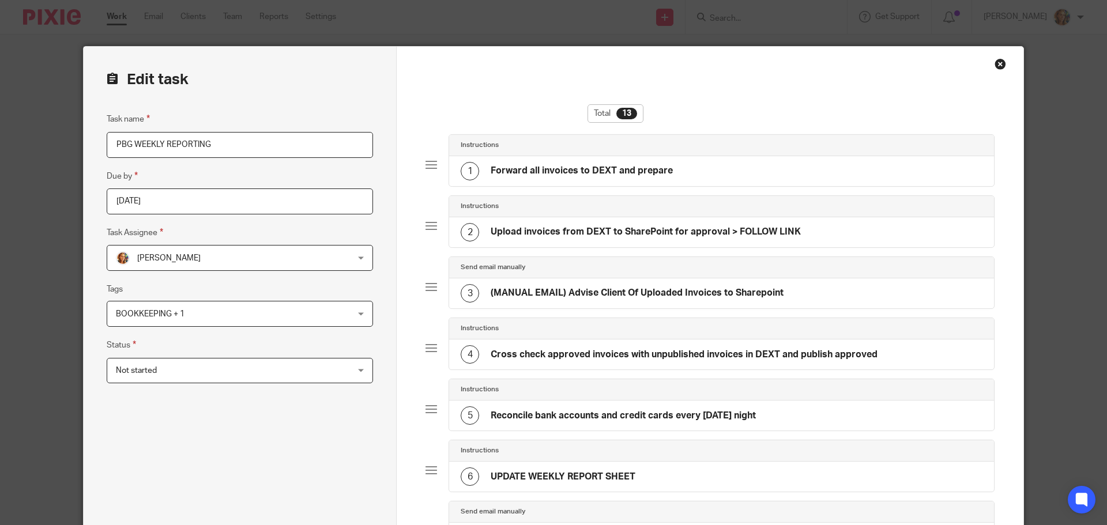
scroll to position [579, 0]
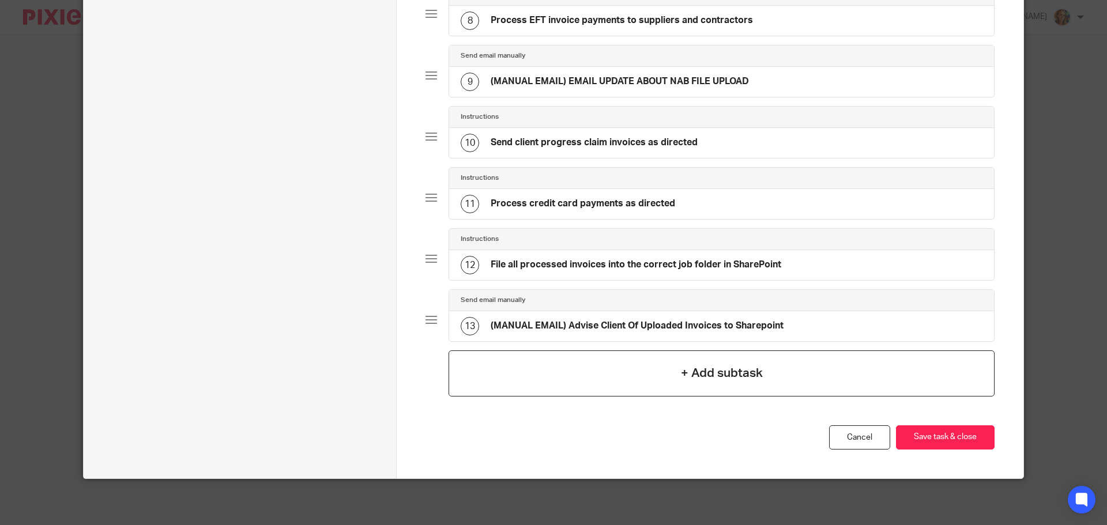
click at [760, 354] on div "+ Add subtask" at bounding box center [721, 373] width 546 height 46
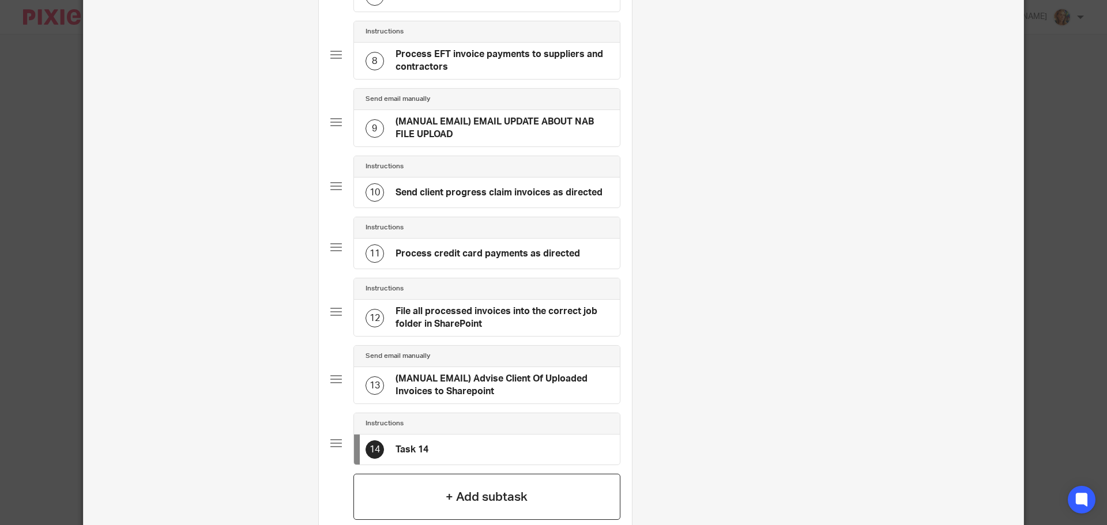
scroll to position [0, 0]
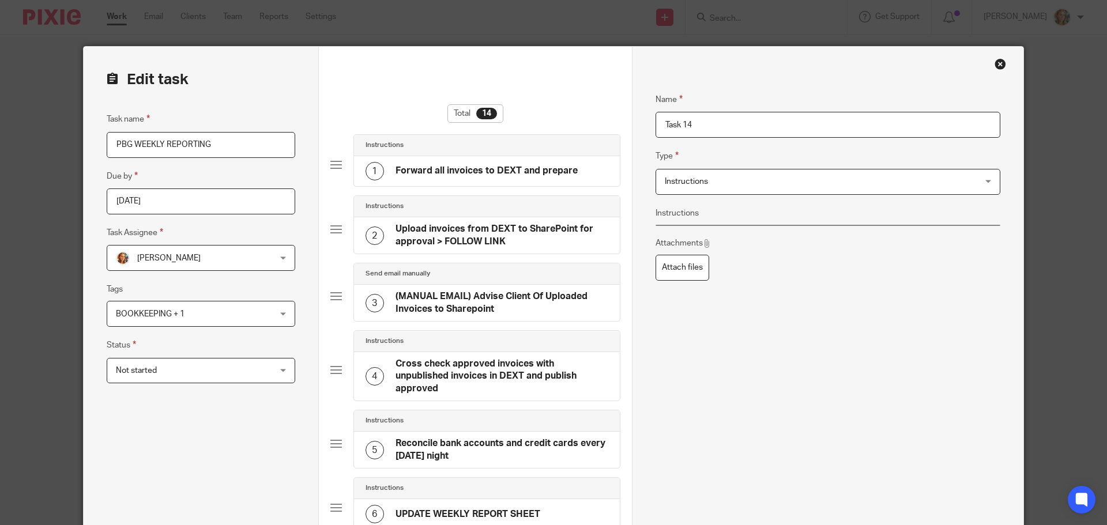
drag, startPoint x: 790, startPoint y: 133, endPoint x: 599, endPoint y: 122, distance: 191.1
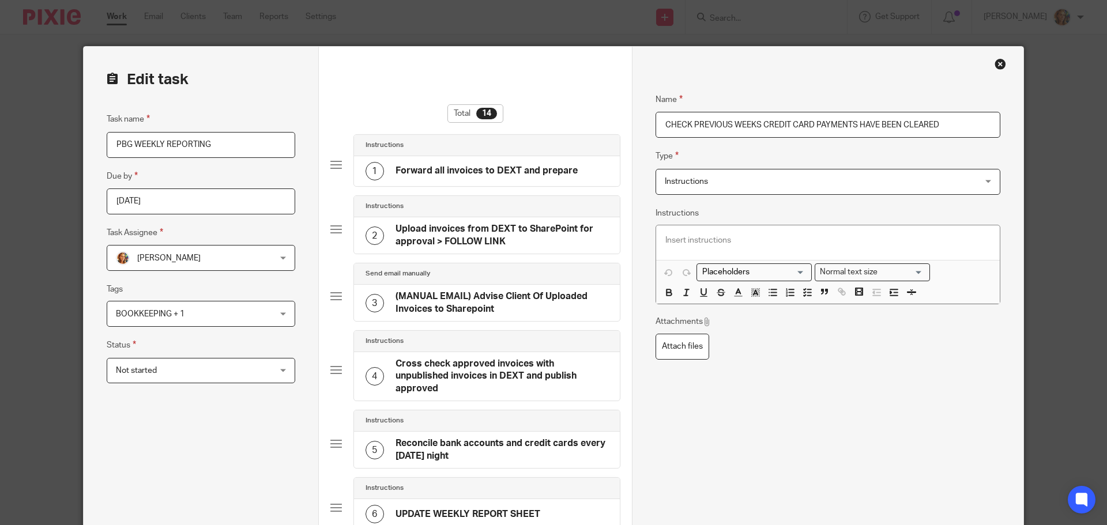
type input "CHECK PREVIOUS WEEKS CREDIT CARD PAYMENTS HAVE BEEN CLEARED"
click at [801, 240] on p at bounding box center [827, 241] width 325 height 12
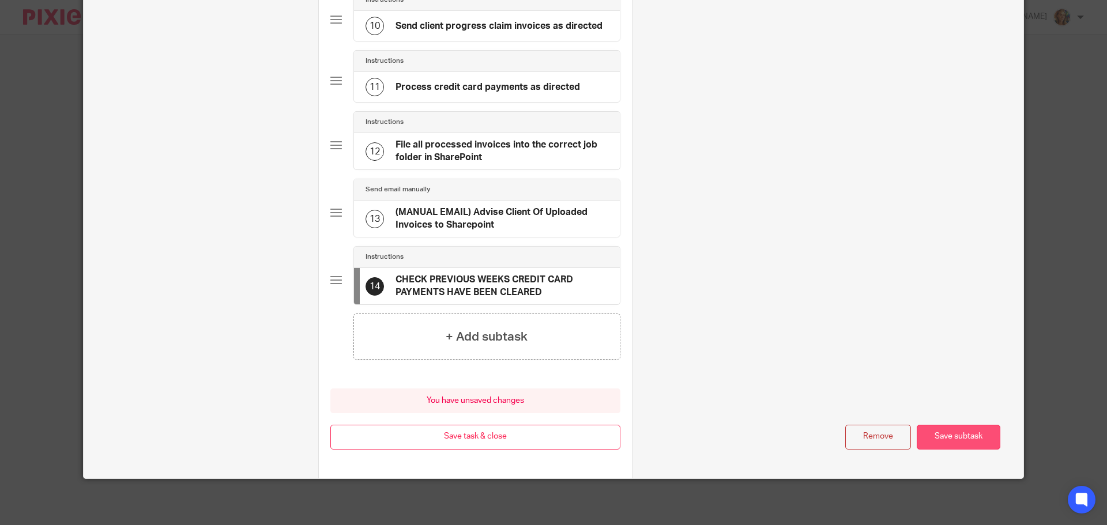
click at [954, 444] on button "Save subtask" at bounding box center [958, 437] width 84 height 25
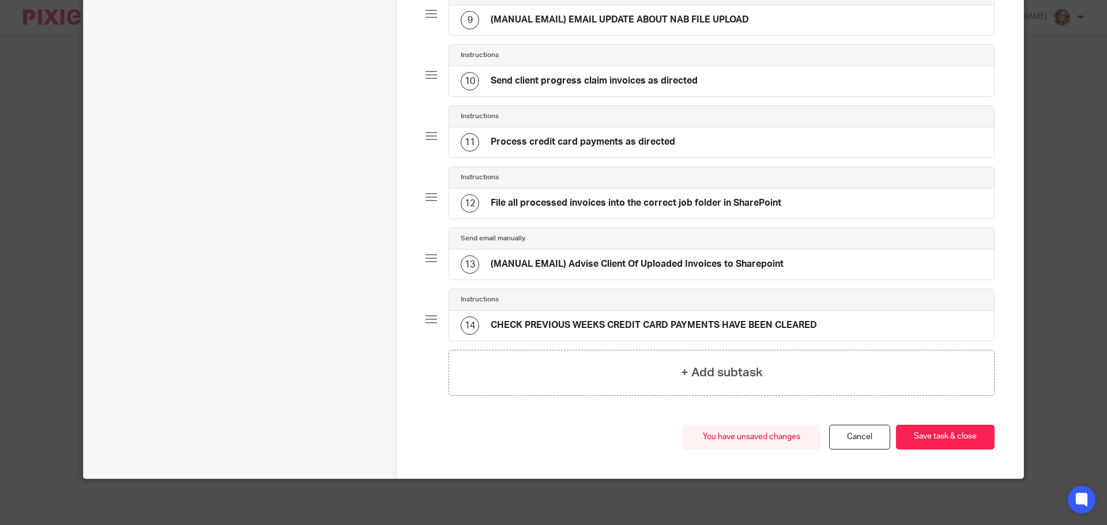
scroll to position [640, 0]
click at [933, 433] on button "Save task & close" at bounding box center [945, 437] width 99 height 25
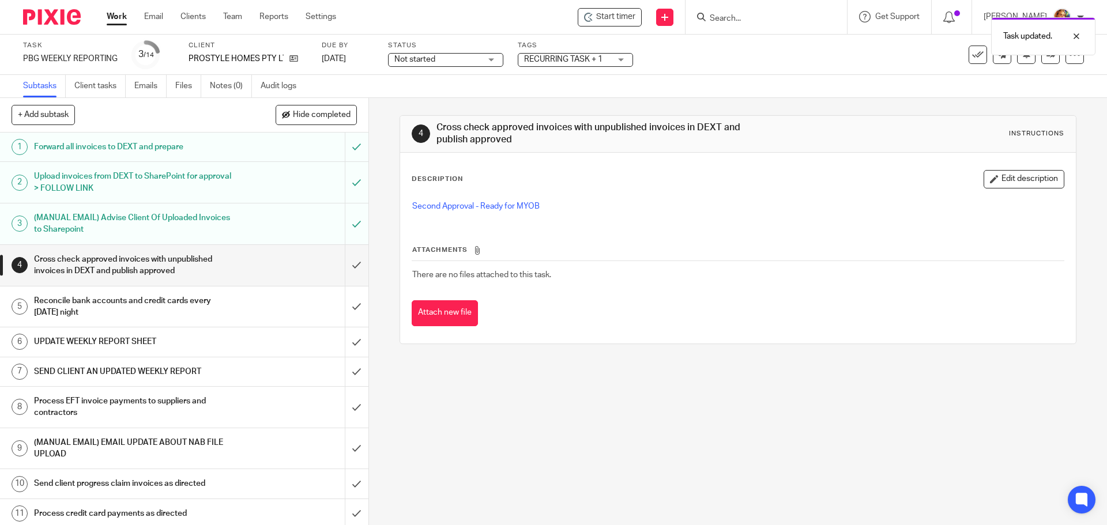
scroll to position [127, 0]
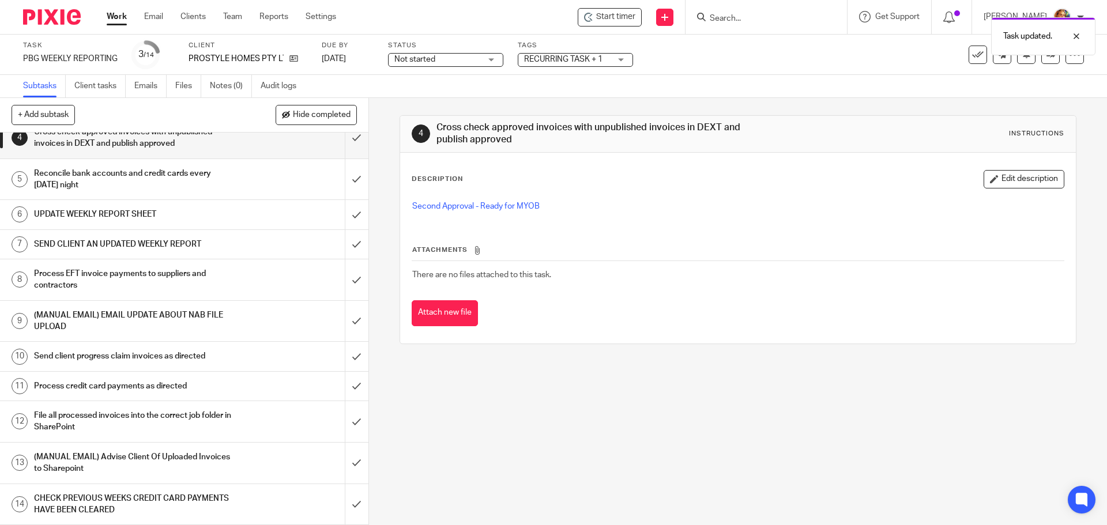
click at [1070, 67] on div "Task PBG WEEKLY REPORTING Save PBG WEEKLY REPORTING 3 /14 Client PROSTYLE HOMES…" at bounding box center [553, 55] width 1061 height 28
click at [1068, 62] on div at bounding box center [1074, 55] width 18 height 18
click at [1031, 98] on link "Advanced task editor" at bounding box center [1030, 101] width 76 height 8
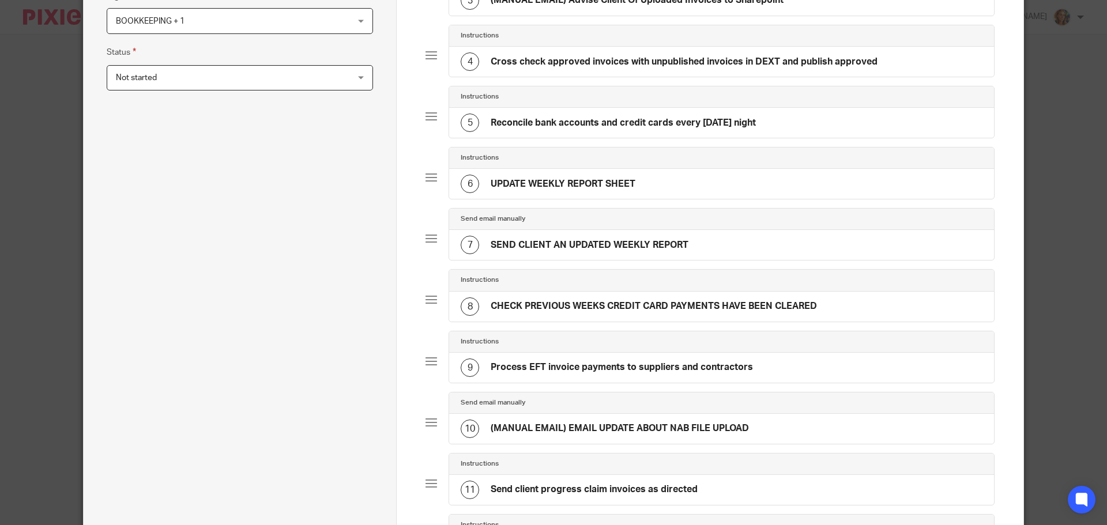
scroll to position [237, 0]
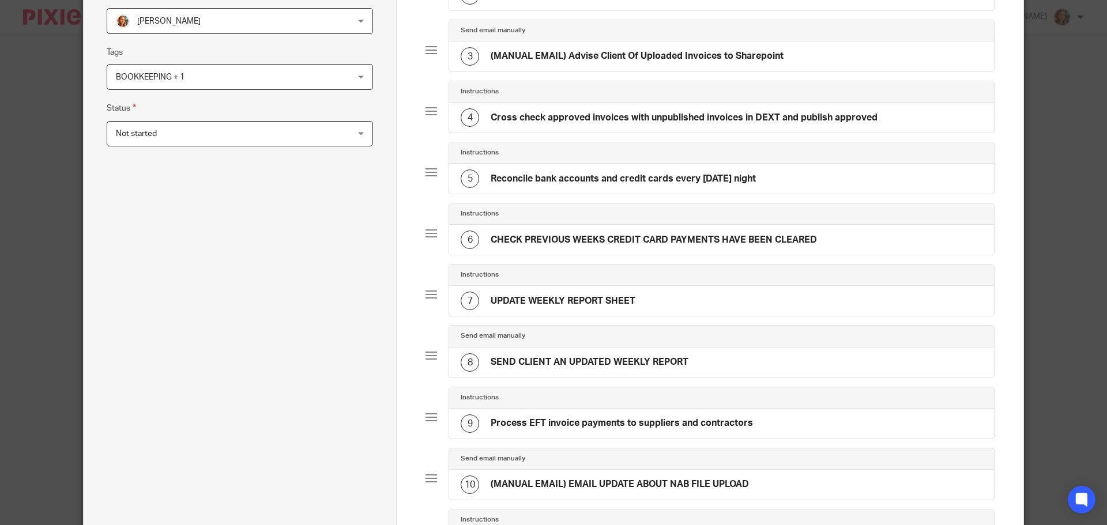
click at [425, 236] on div at bounding box center [431, 234] width 12 height 12
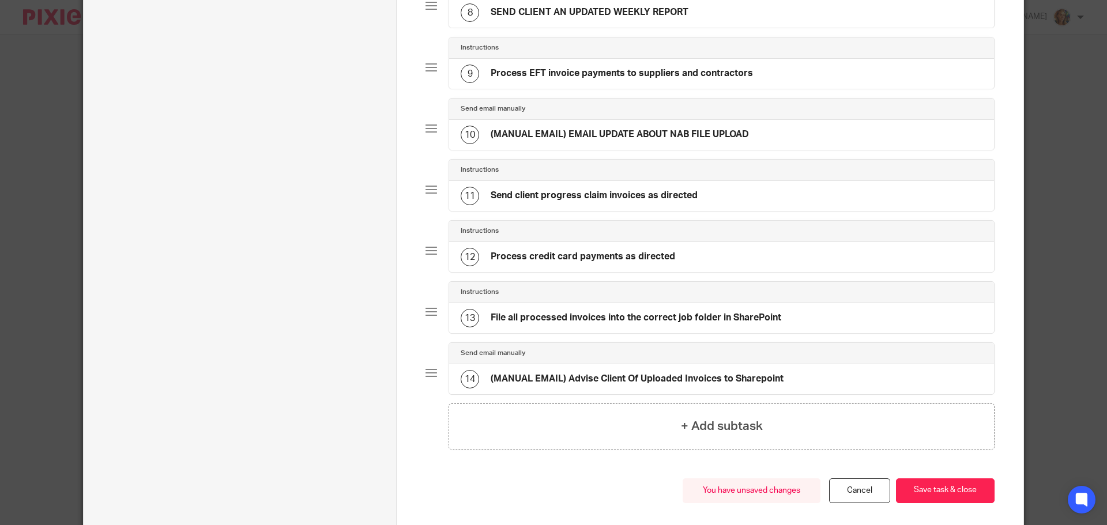
scroll to position [634, 0]
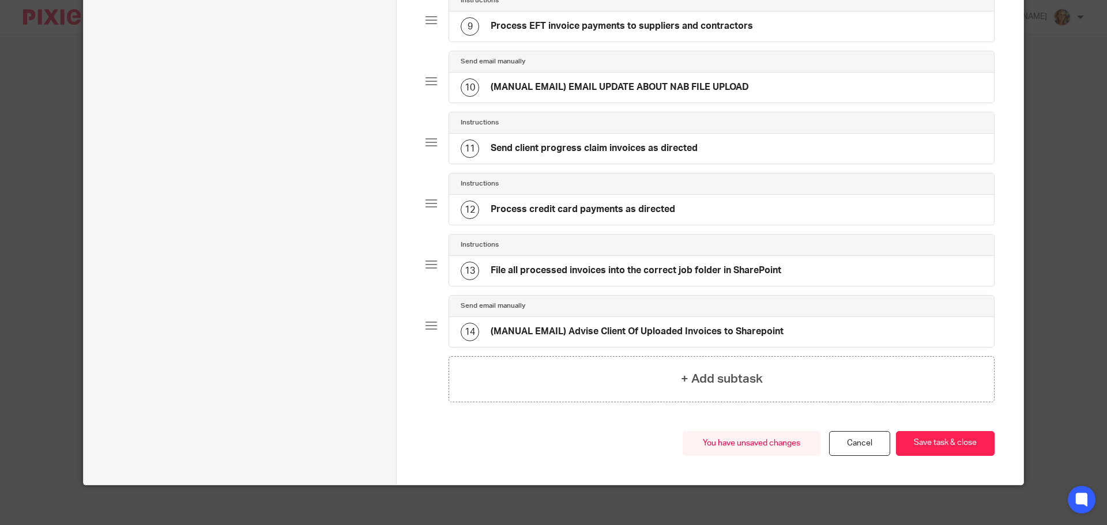
click at [733, 329] on h4 "(MANUAL EMAIL) Advise Client Of Uploaded Invoices to Sharepoint" at bounding box center [637, 332] width 293 height 12
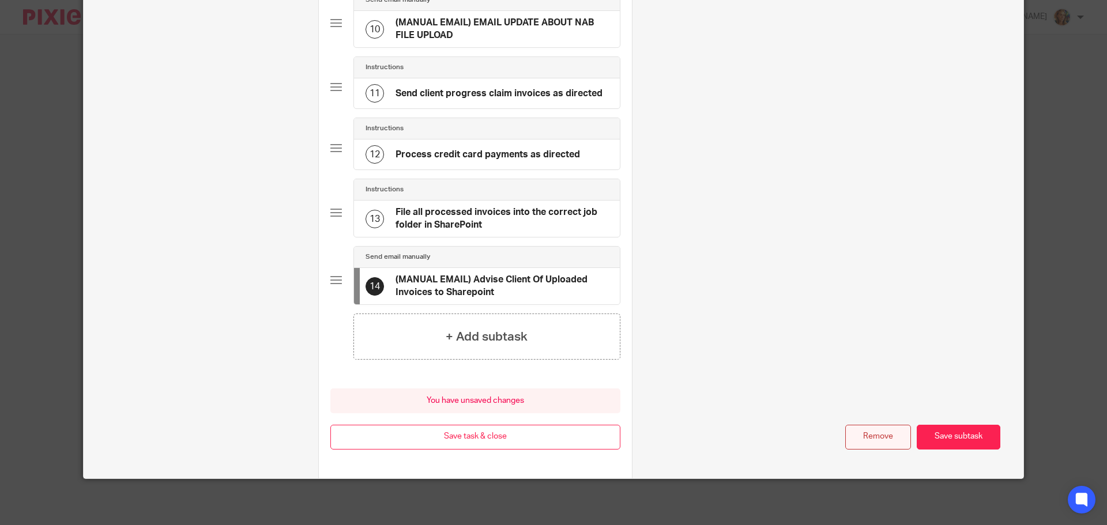
click at [855, 441] on button "Remove" at bounding box center [878, 437] width 66 height 25
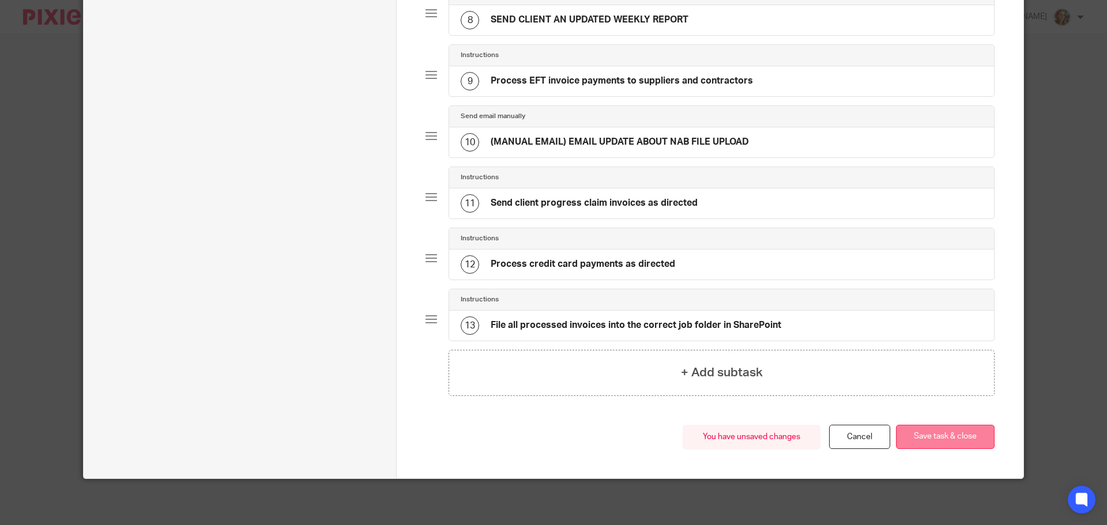
click at [919, 433] on button "Save task & close" at bounding box center [945, 437] width 99 height 25
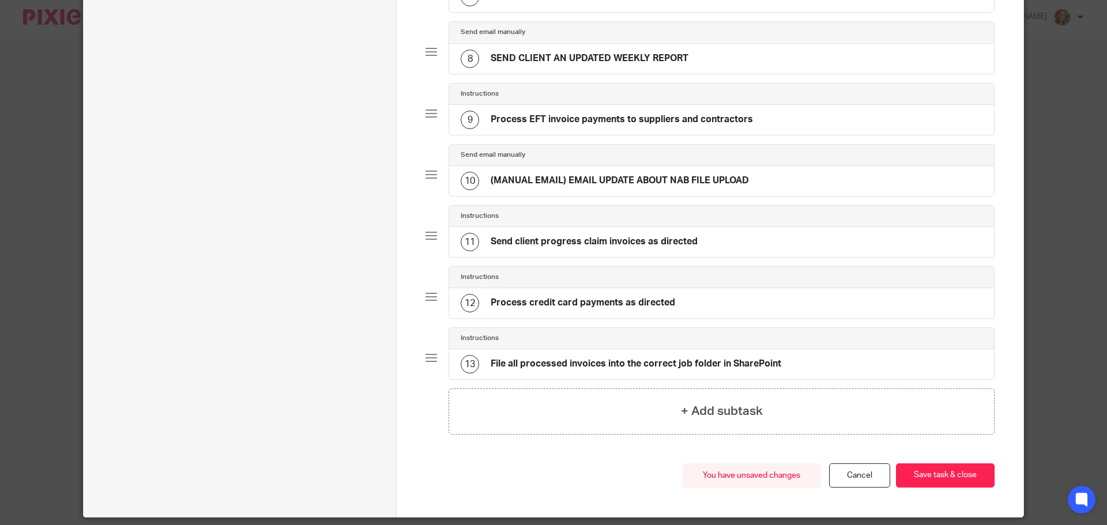
scroll to position [522, 0]
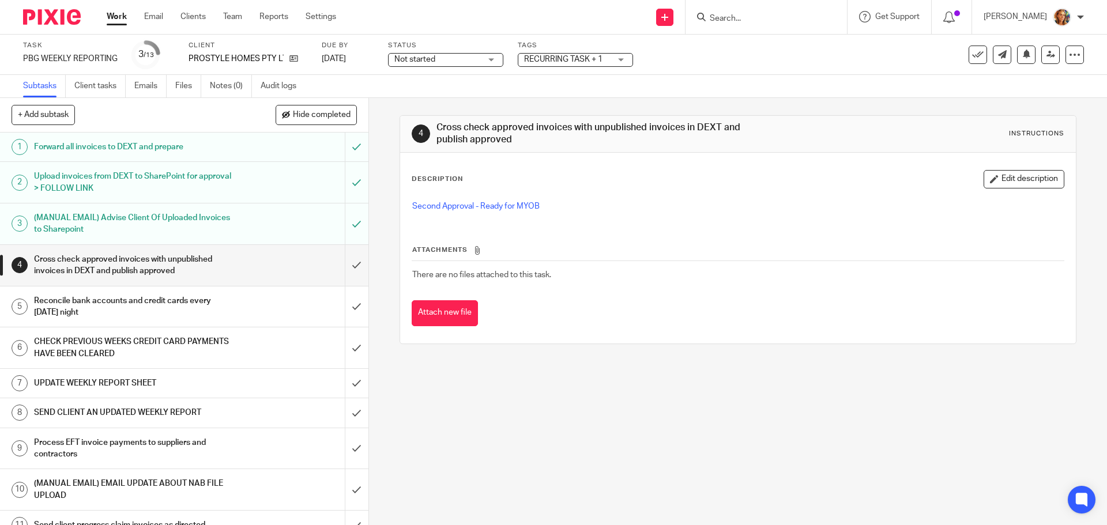
scroll to position [86, 0]
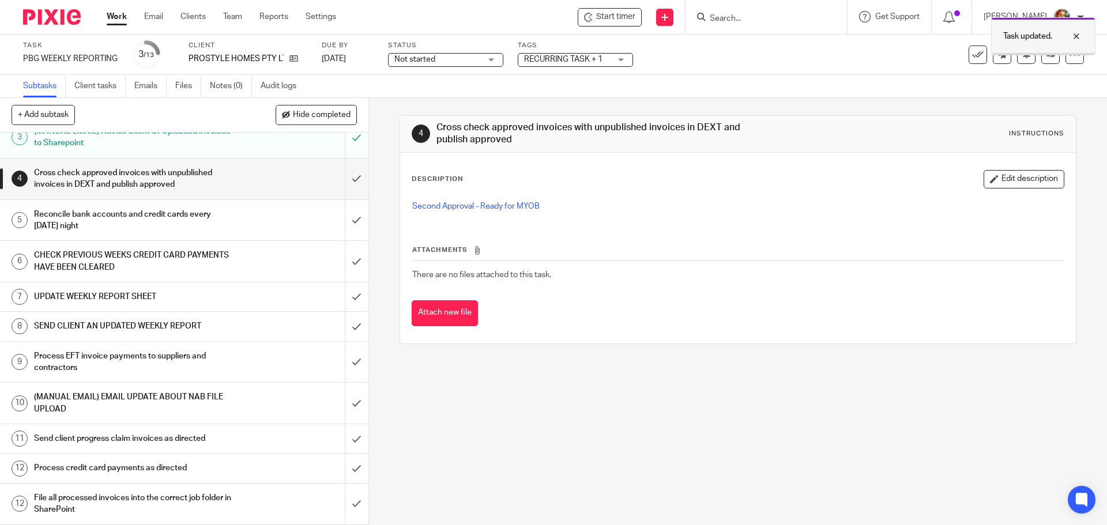
click at [1074, 36] on div at bounding box center [1067, 36] width 31 height 14
click at [613, 442] on div "4 Cross check approved invoices with unpublished invoices in DEXT and publish a…" at bounding box center [738, 311] width 738 height 427
click at [1070, 50] on icon at bounding box center [1075, 55] width 12 height 12
click at [1043, 81] on span "See template in use" at bounding box center [1027, 84] width 71 height 8
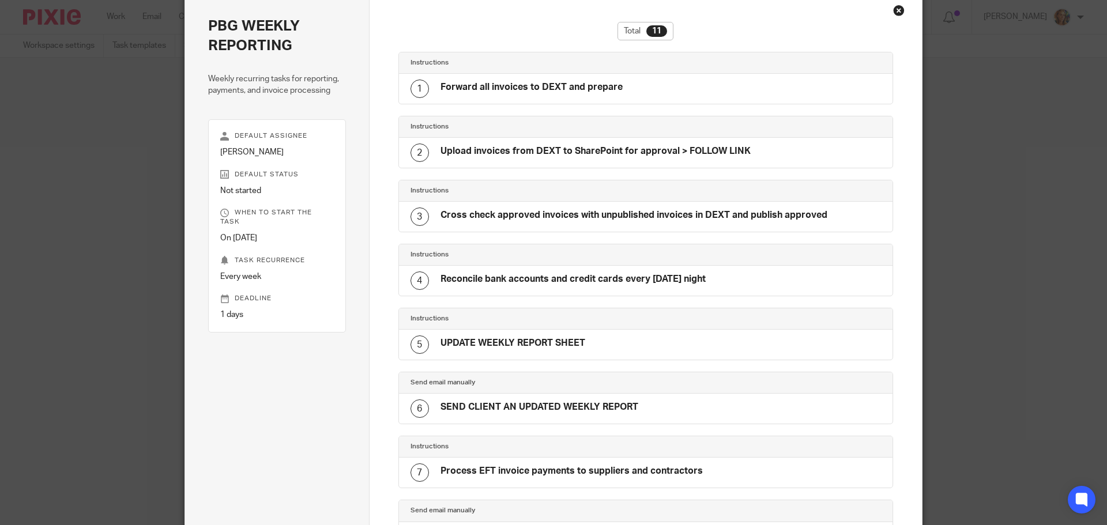
scroll to position [43, 0]
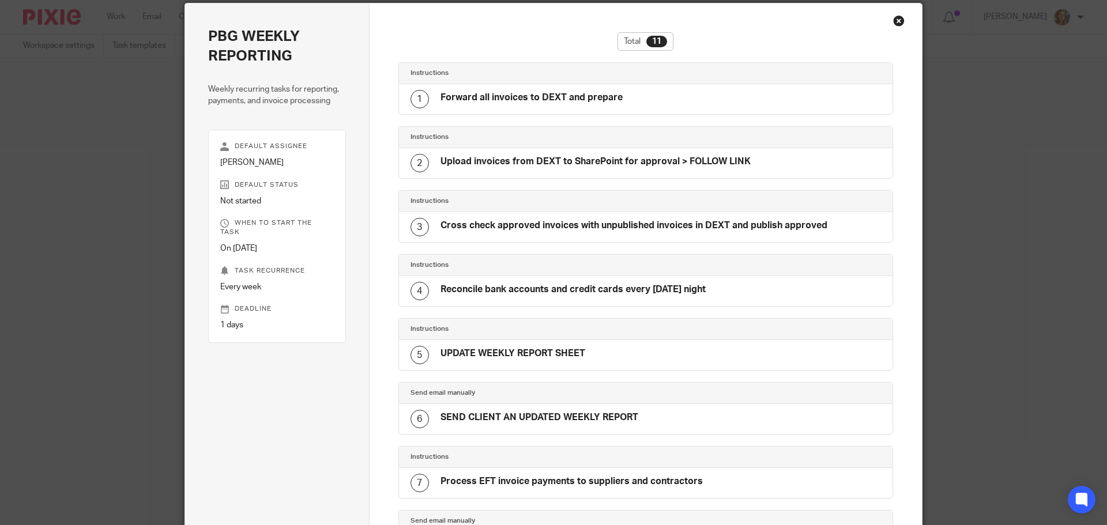
click at [893, 20] on div "Close this dialog window" at bounding box center [899, 21] width 12 height 12
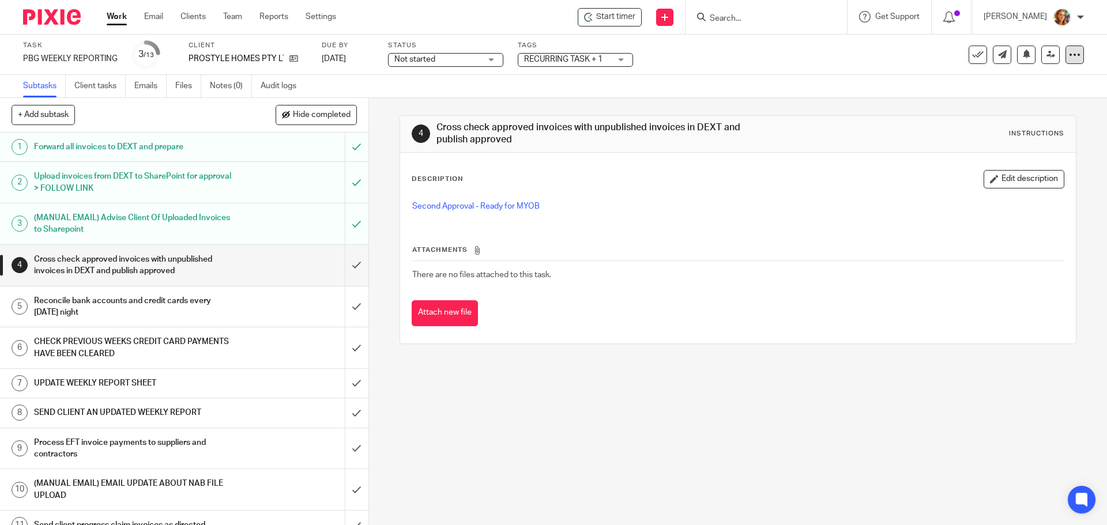
click at [1069, 53] on icon at bounding box center [1075, 55] width 12 height 12
click at [120, 108] on div "+ Add subtask Hide completed Cancel + Add" at bounding box center [184, 115] width 368 height 35
click at [121, 19] on link "Work" at bounding box center [117, 17] width 20 height 12
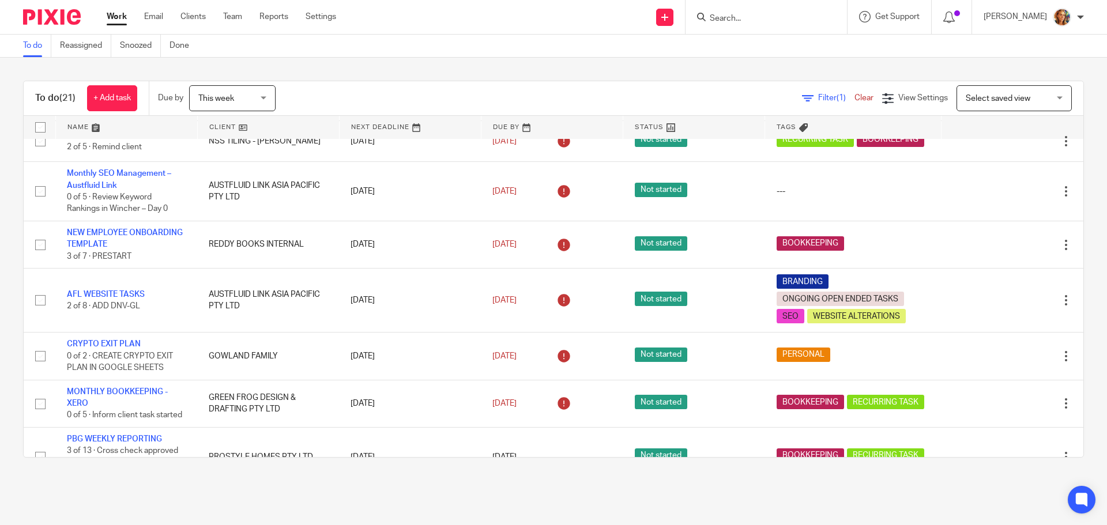
scroll to position [814, 0]
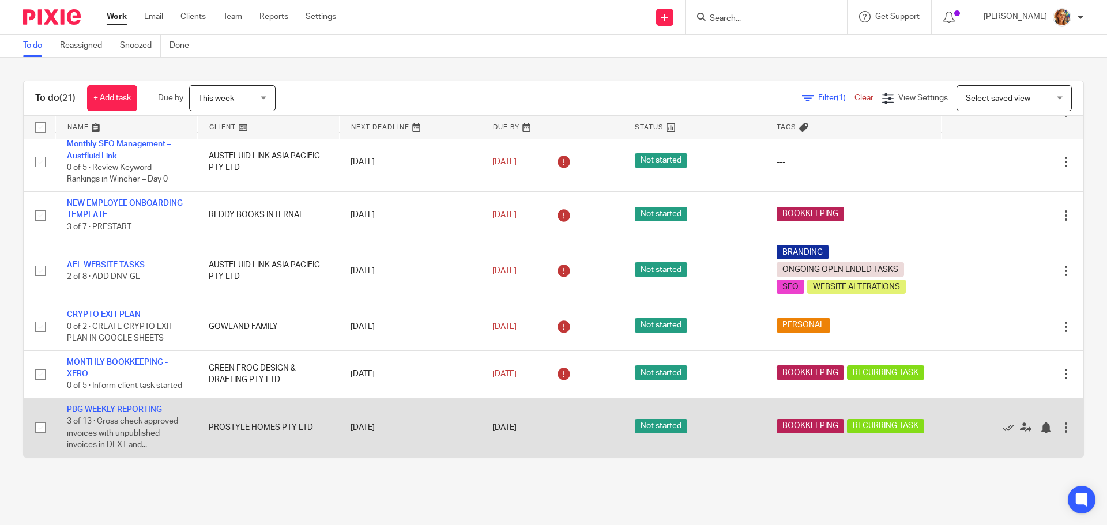
click at [146, 408] on link "PBG WEEKLY REPORTING" at bounding box center [114, 410] width 95 height 8
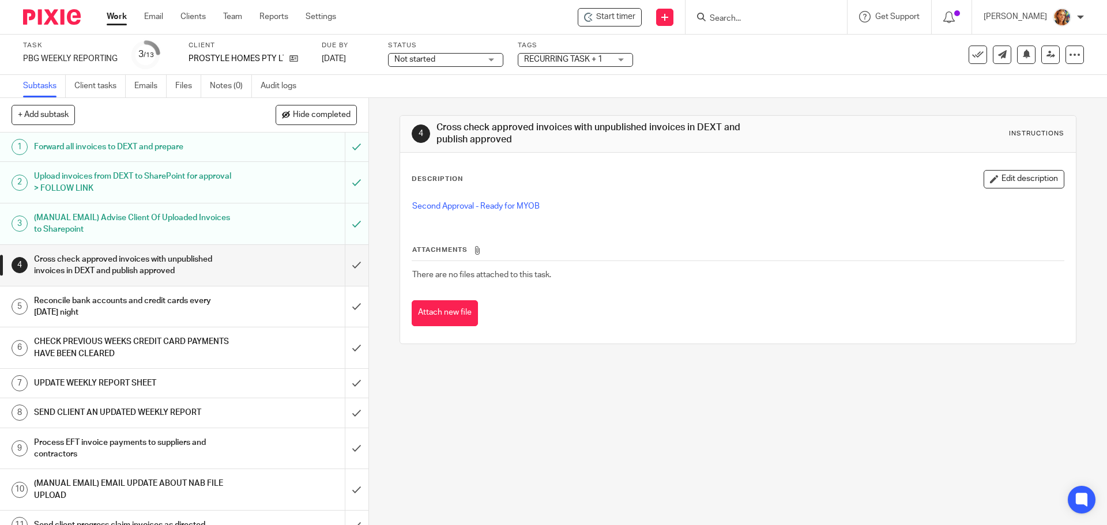
click at [483, 56] on div "Not started Not started" at bounding box center [445, 60] width 115 height 14
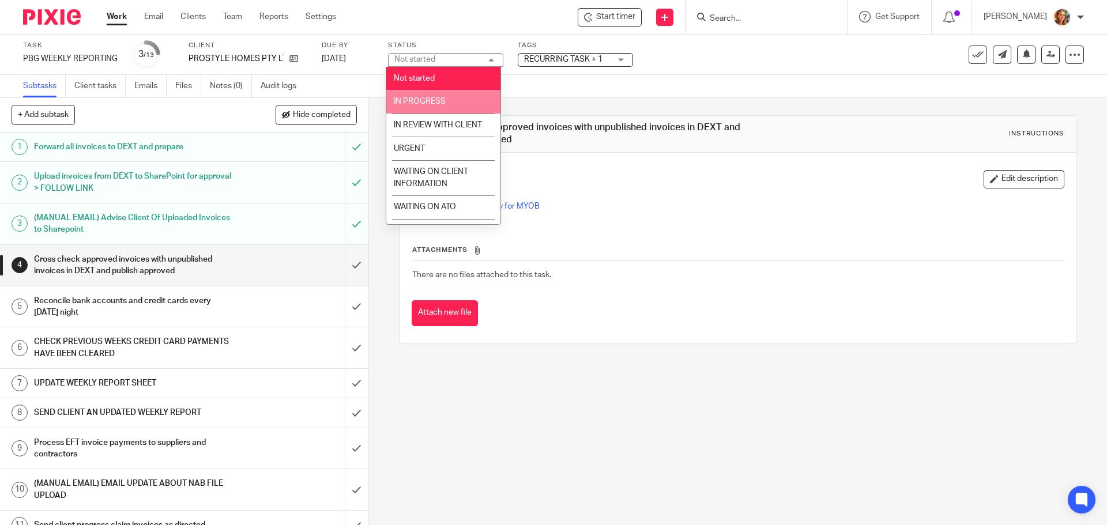
click at [467, 92] on li "IN PROGRESS" at bounding box center [443, 102] width 114 height 24
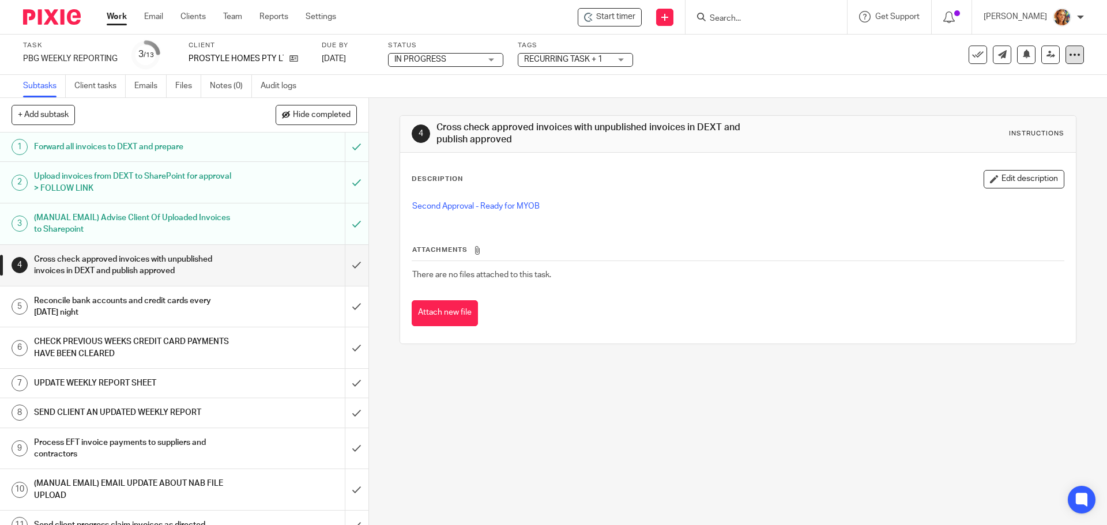
click at [1065, 56] on div at bounding box center [1074, 55] width 18 height 18
click at [1051, 97] on link "Advanced task editor" at bounding box center [1030, 101] width 76 height 8
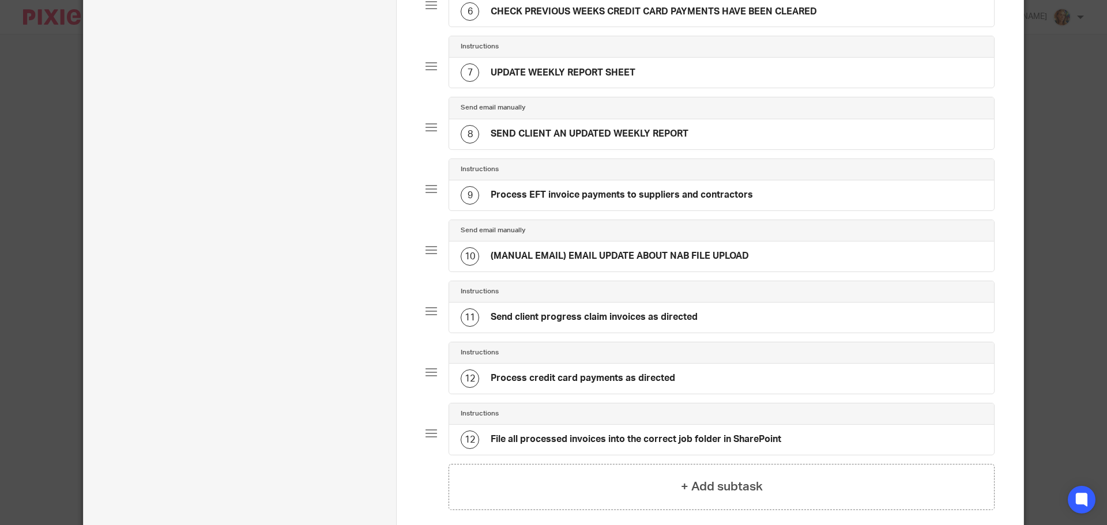
scroll to position [579, 0]
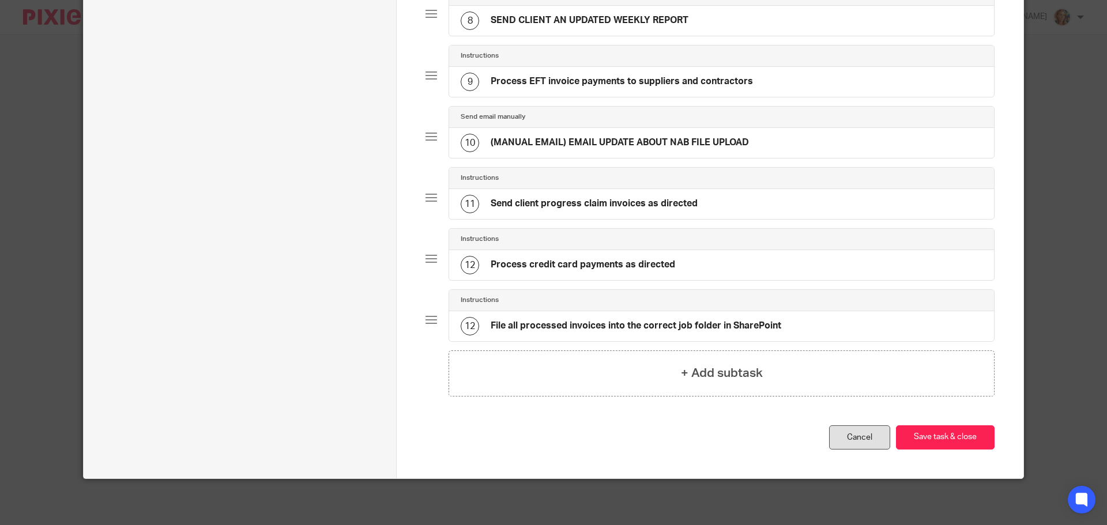
click at [869, 439] on link "Cancel" at bounding box center [859, 437] width 61 height 25
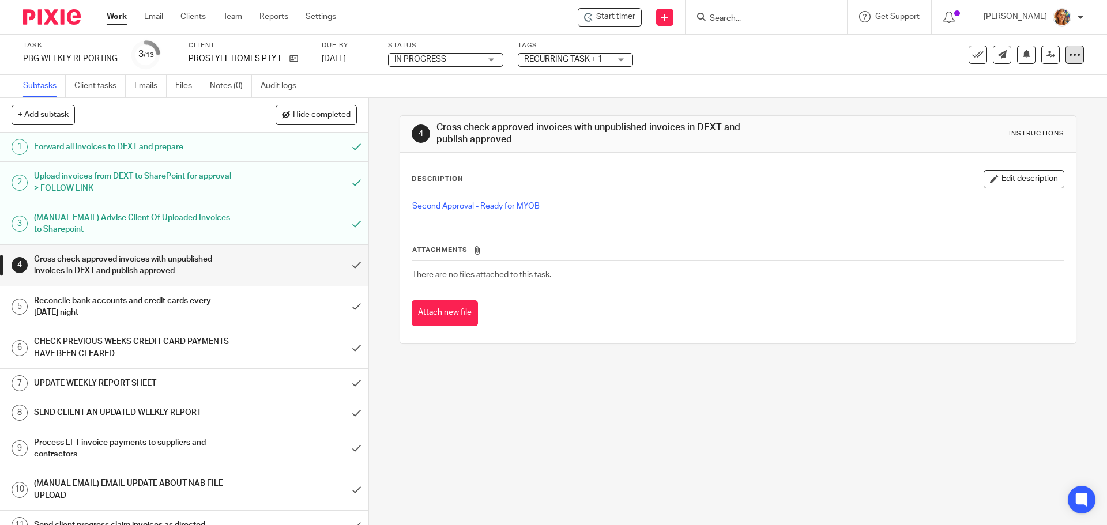
click at [1065, 55] on div at bounding box center [1074, 55] width 18 height 18
click at [1036, 77] on li "See template in use" at bounding box center [1022, 84] width 92 height 17
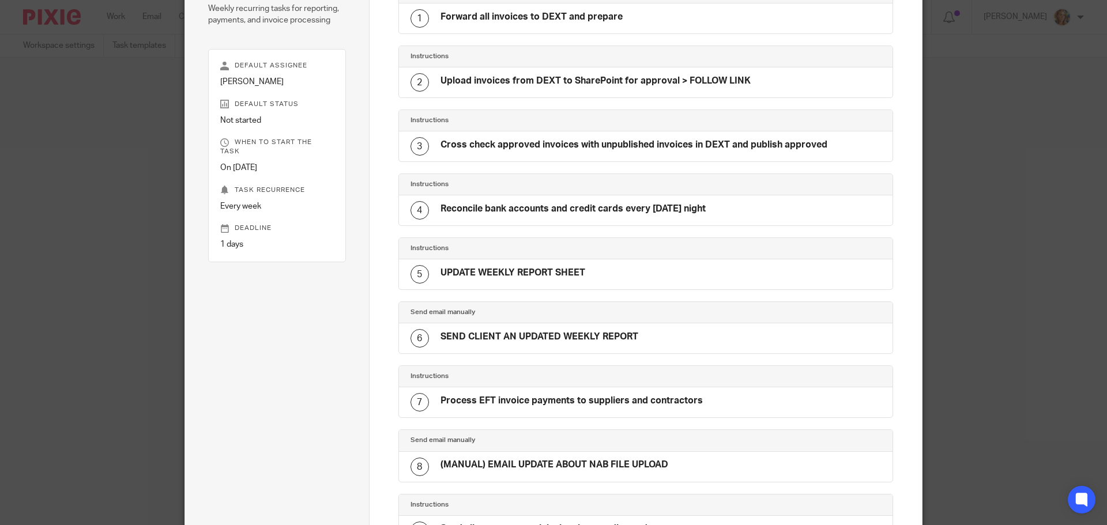
scroll to position [43, 0]
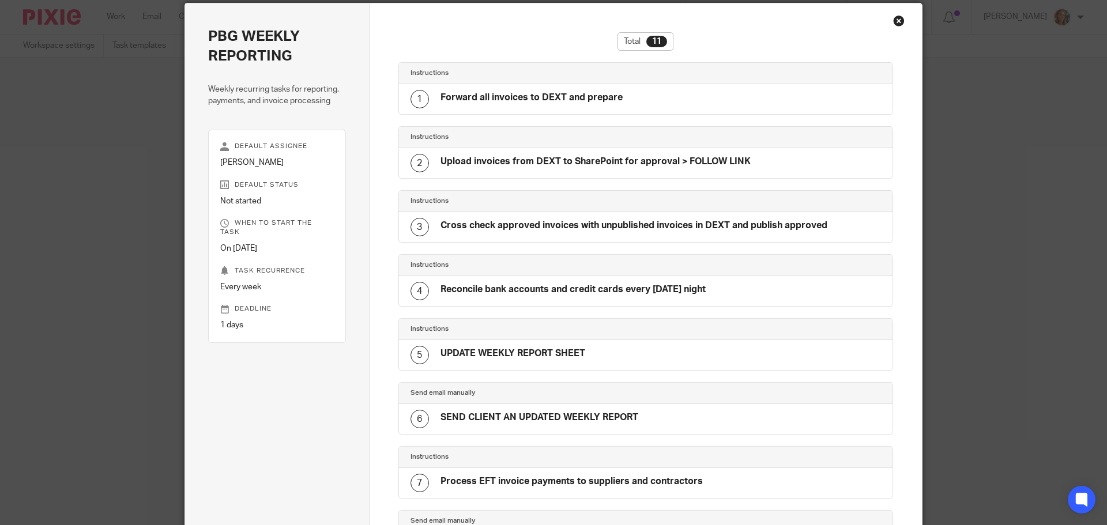
click at [895, 24] on div "Close this dialog window" at bounding box center [899, 21] width 12 height 12
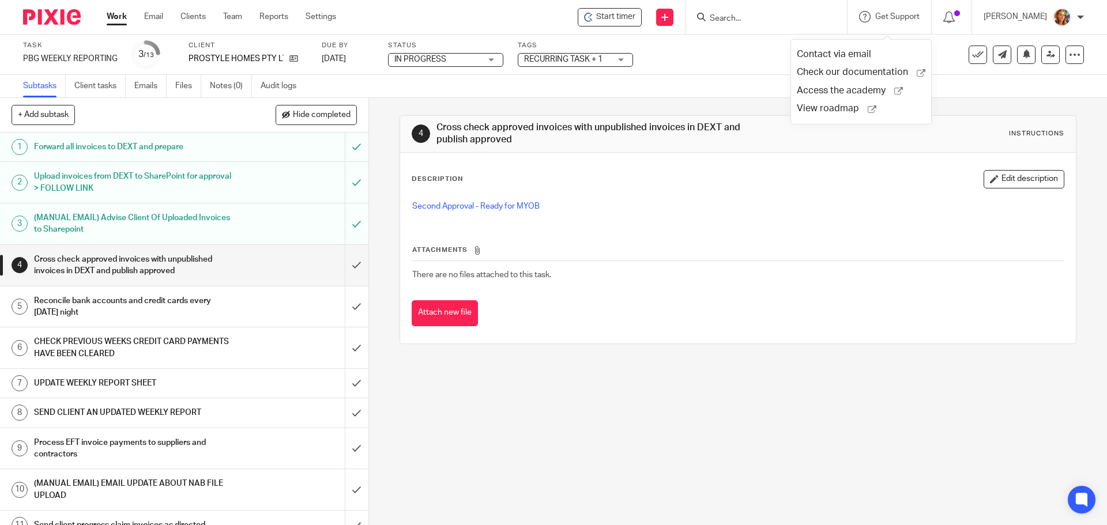
click at [726, 59] on div "Task PBG WEEKLY REPORTING Save PBG WEEKLY REPORTING 3 /13 Client PROSTYLE HOMES…" at bounding box center [465, 55] width 884 height 28
click at [116, 14] on link "Work" at bounding box center [117, 17] width 20 height 12
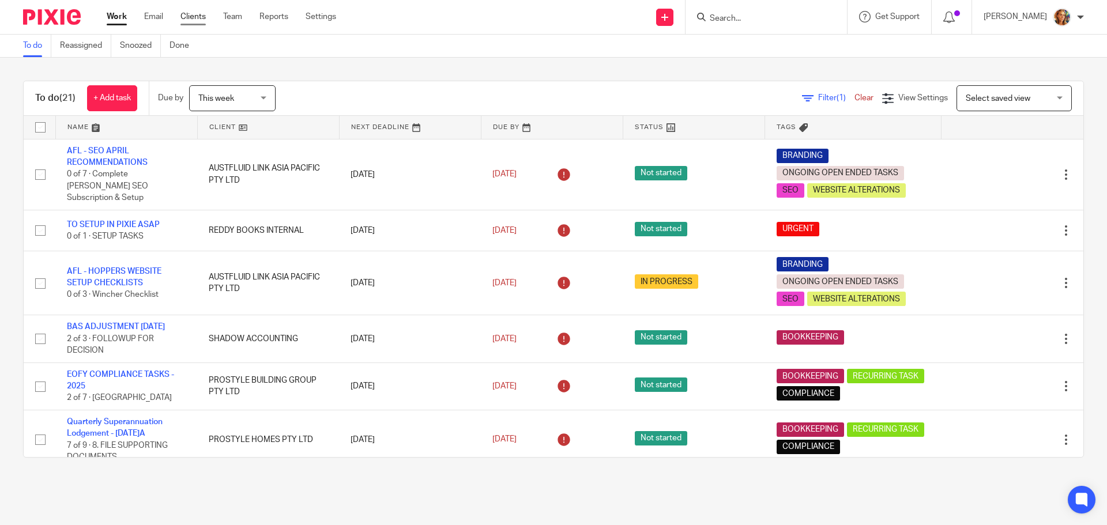
click at [195, 16] on link "Clients" at bounding box center [192, 17] width 25 height 12
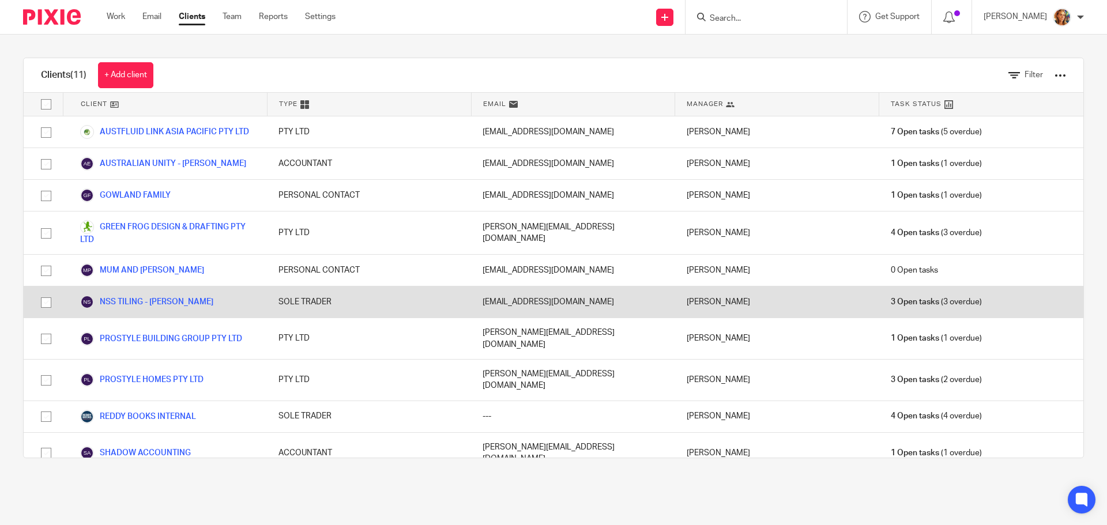
scroll to position [18, 0]
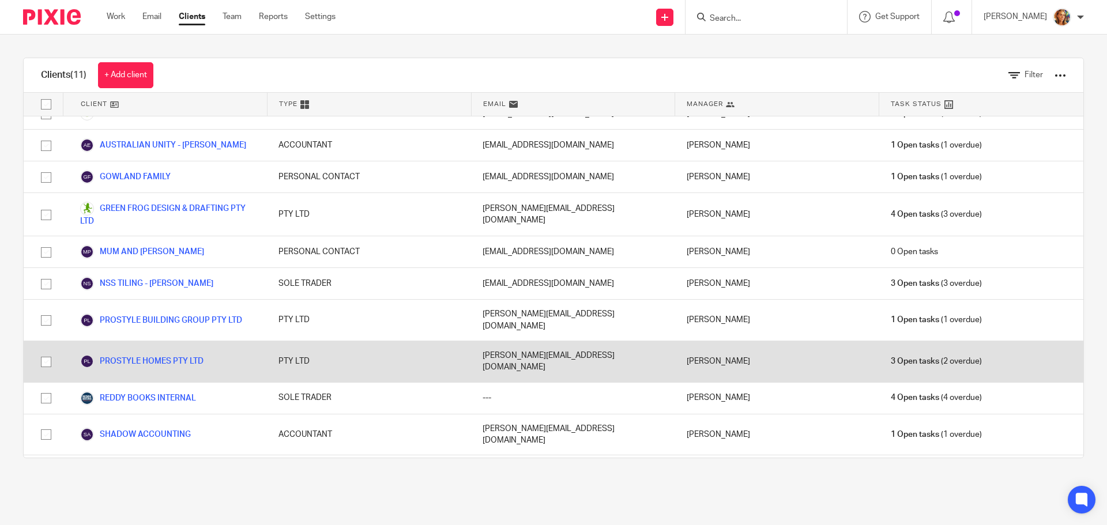
click at [181, 341] on div "PROSTYLE HOMES PTY LTD" at bounding box center [165, 361] width 204 height 41
click at [181, 354] on link "PROSTYLE HOMES PTY LTD" at bounding box center [141, 361] width 123 height 14
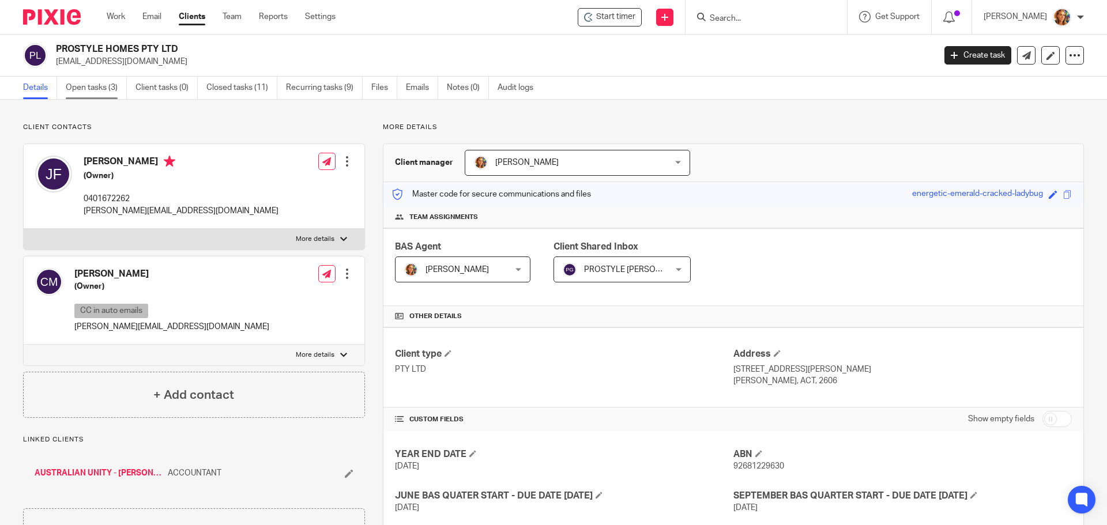
click at [114, 88] on link "Open tasks (3)" at bounding box center [96, 88] width 61 height 22
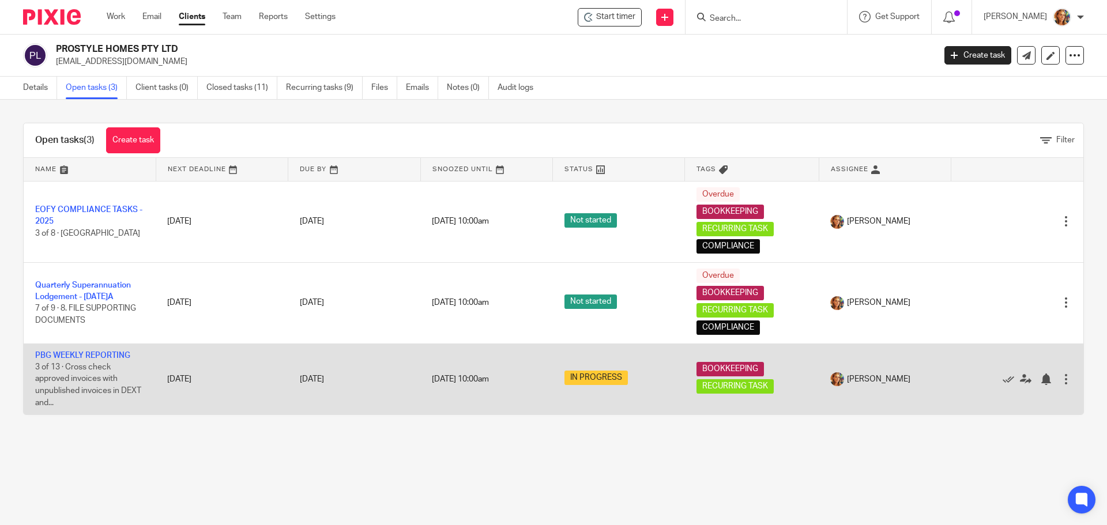
click at [1054, 379] on td "Edit task Delete" at bounding box center [1017, 379] width 132 height 71
click at [1060, 380] on div at bounding box center [1066, 379] width 12 height 12
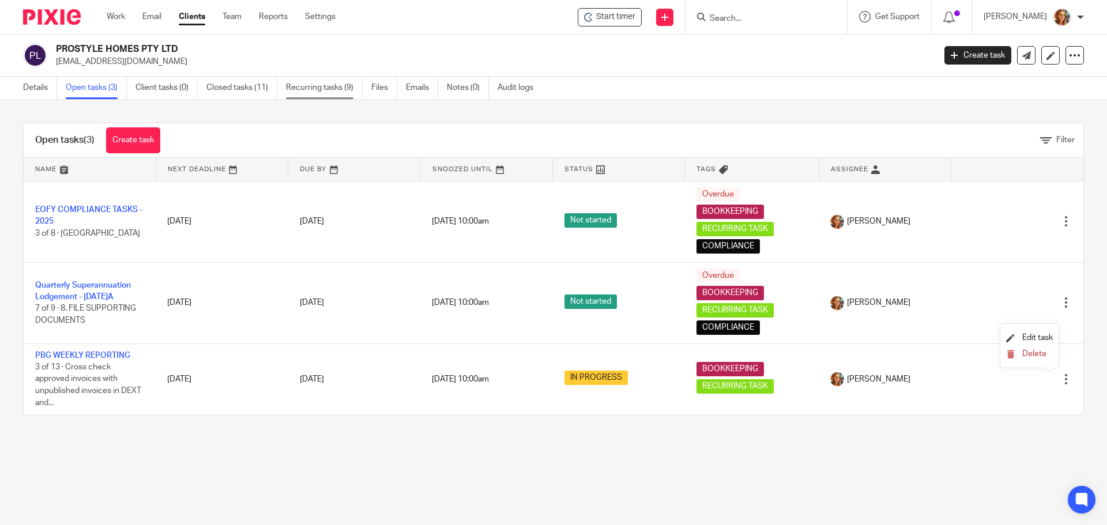
click at [319, 90] on link "Recurring tasks (9)" at bounding box center [324, 88] width 77 height 22
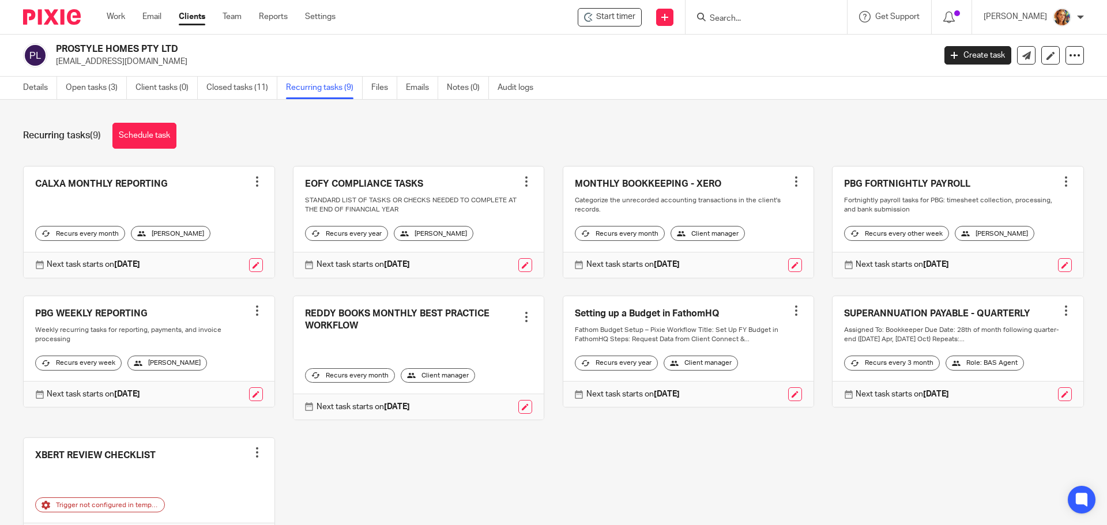
scroll to position [58, 0]
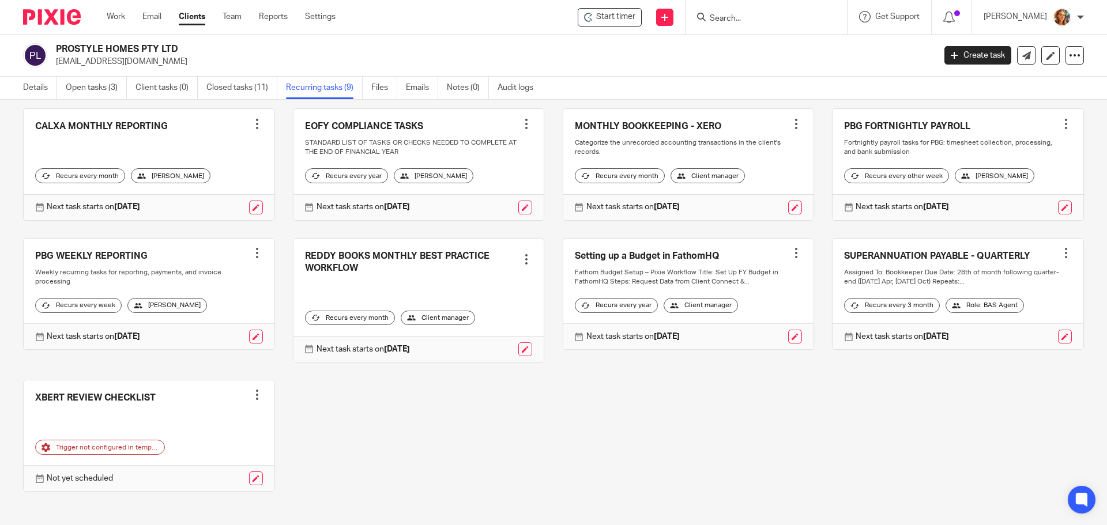
click at [122, 267] on link at bounding box center [149, 294] width 251 height 111
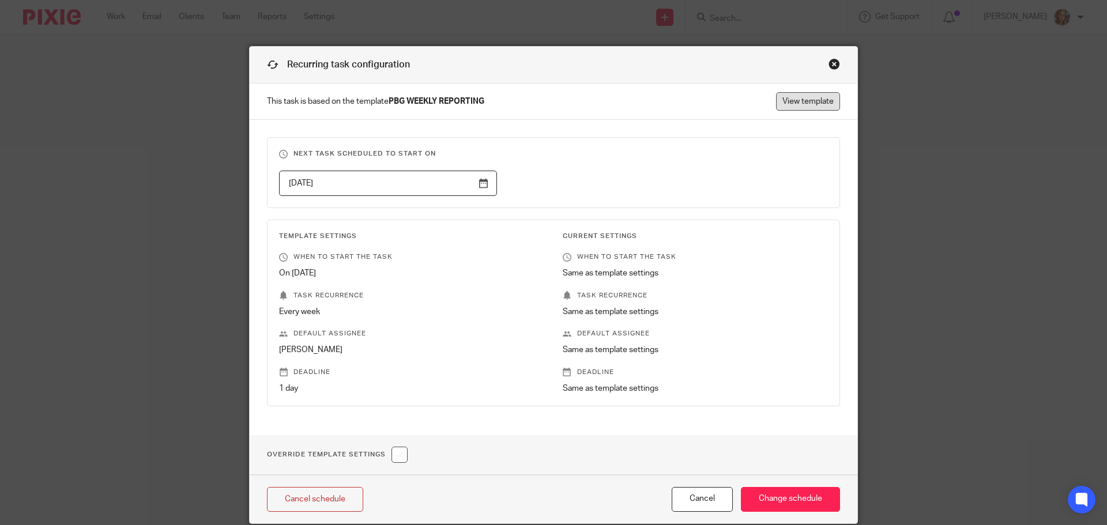
click at [798, 104] on link "View template" at bounding box center [808, 101] width 64 height 18
click at [831, 65] on div "Close this dialog window" at bounding box center [834, 64] width 12 height 12
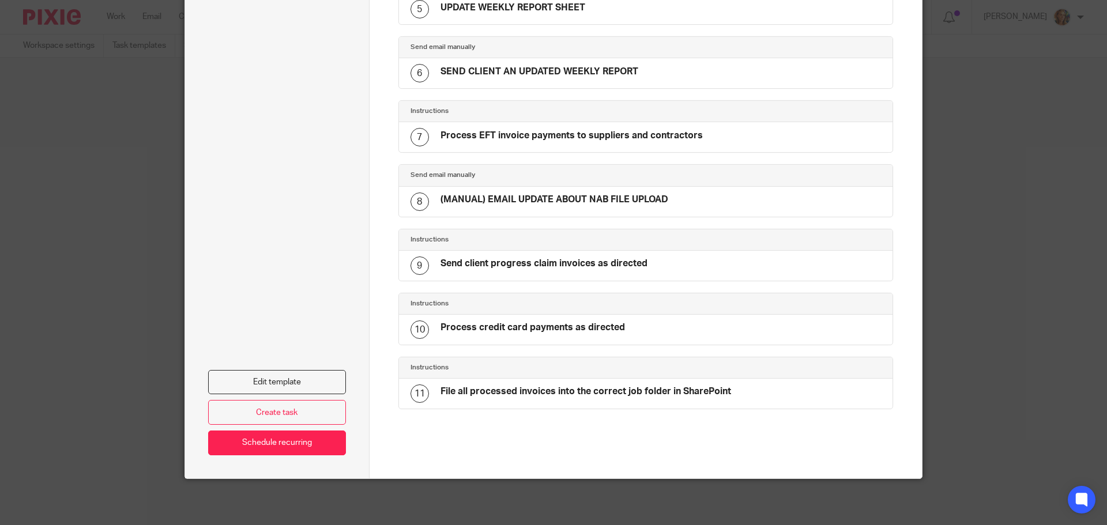
scroll to position [43, 0]
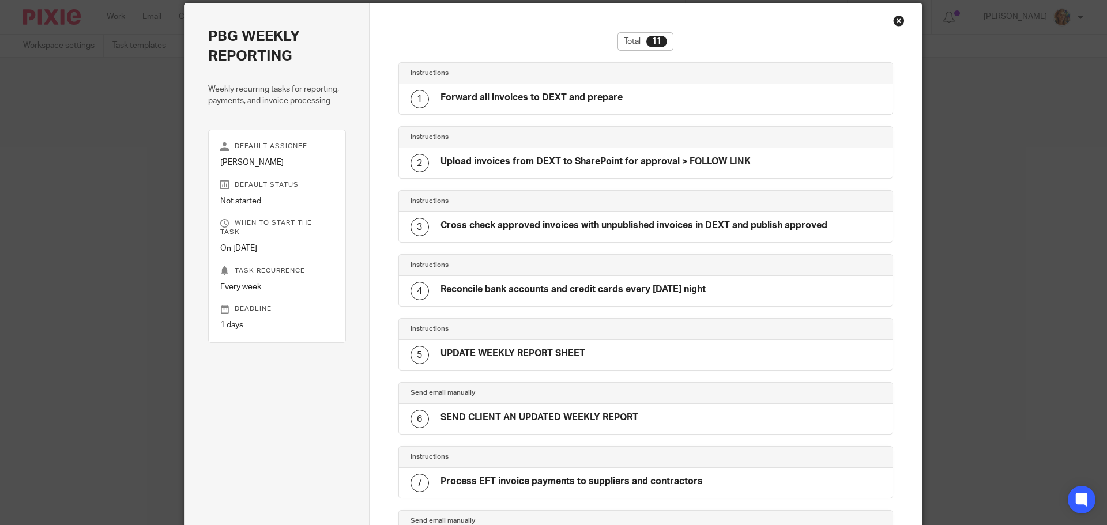
click at [900, 26] on div "Close this dialog window" at bounding box center [899, 21] width 12 height 12
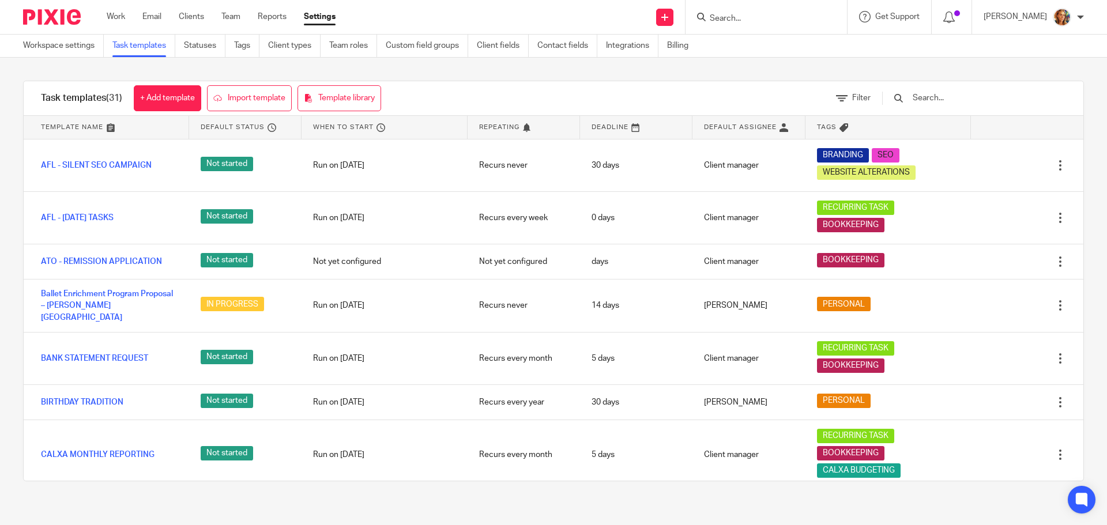
click at [147, 44] on link "Task templates" at bounding box center [143, 46] width 63 height 22
click at [84, 37] on link "Workspace settings" at bounding box center [63, 46] width 81 height 22
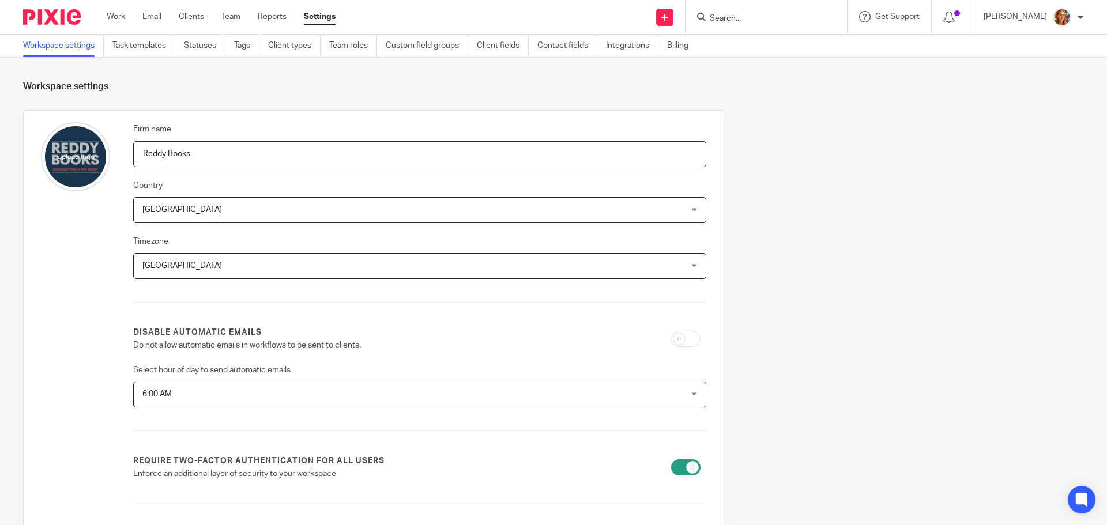
click at [179, 15] on ul "Work Email Clients Team Reports Settings" at bounding box center [230, 17] width 246 height 12
click at [184, 15] on link "Clients" at bounding box center [191, 17] width 25 height 12
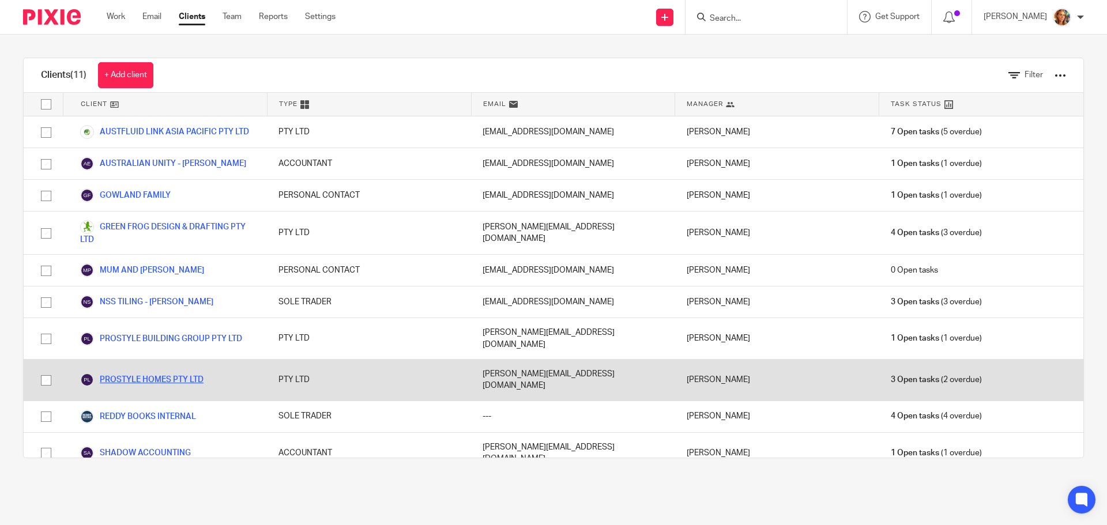
click at [154, 373] on link "PROSTYLE HOMES PTY LTD" at bounding box center [141, 380] width 123 height 14
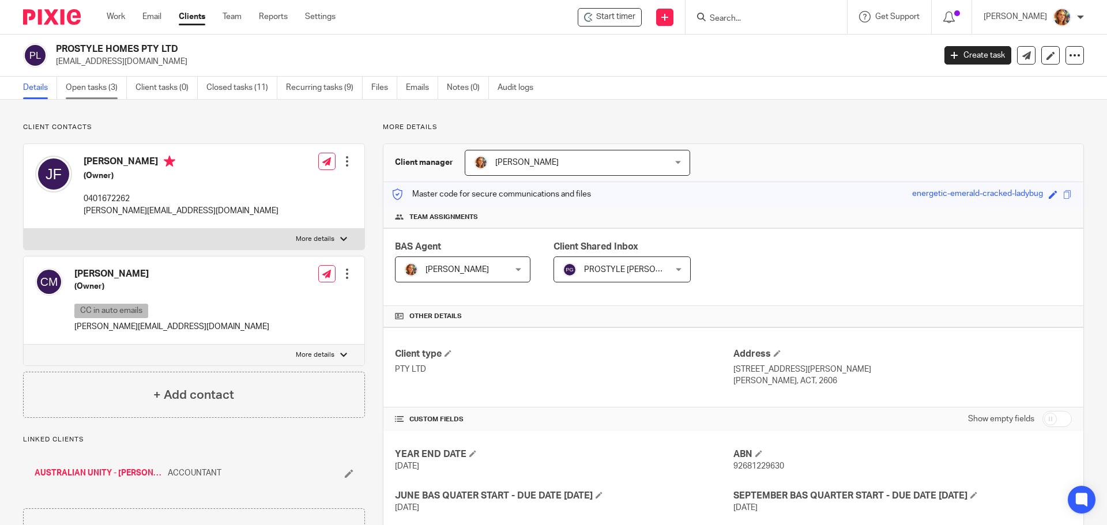
click at [81, 81] on link "Open tasks (3)" at bounding box center [96, 88] width 61 height 22
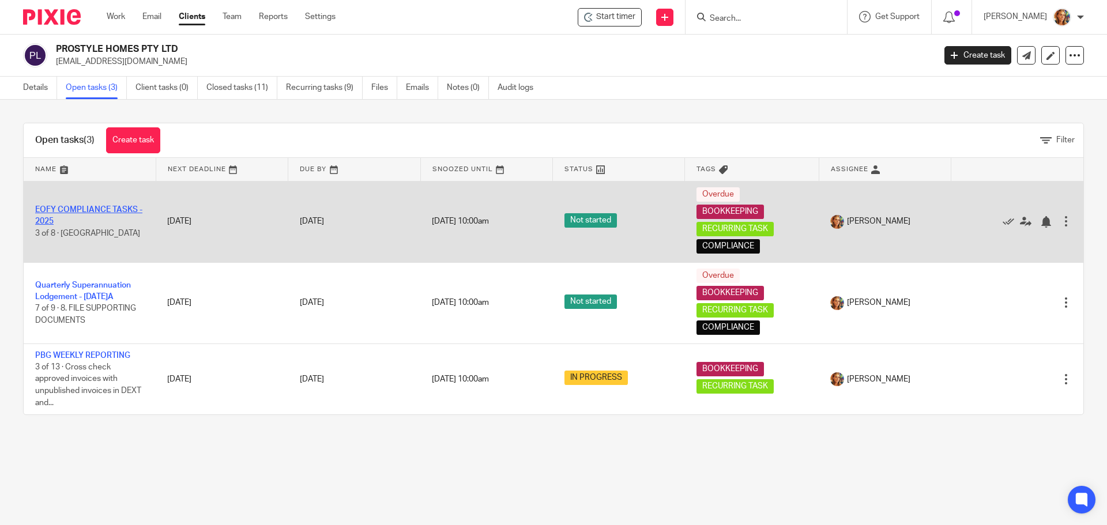
click at [63, 206] on link "EOFY COMPLIANCE TASKS - 2025" at bounding box center [88, 216] width 107 height 20
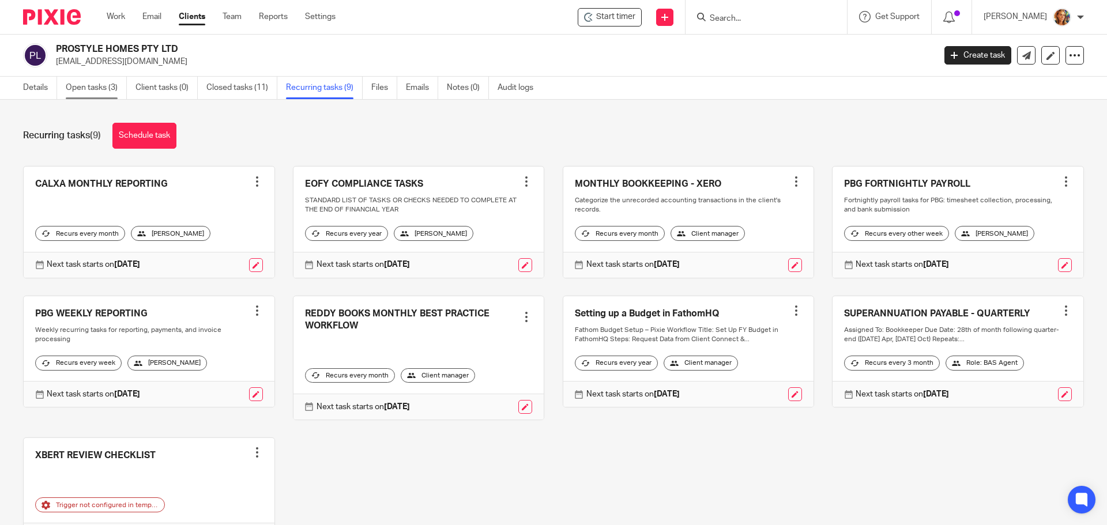
click at [91, 81] on link "Open tasks (3)" at bounding box center [96, 88] width 61 height 22
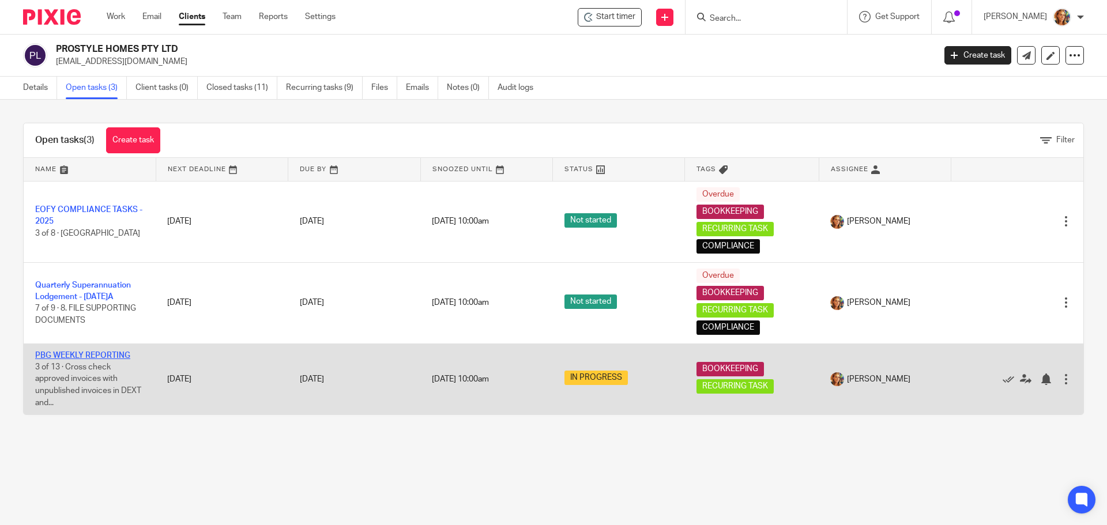
click at [92, 353] on link "PBG WEEKLY REPORTING" at bounding box center [82, 356] width 95 height 8
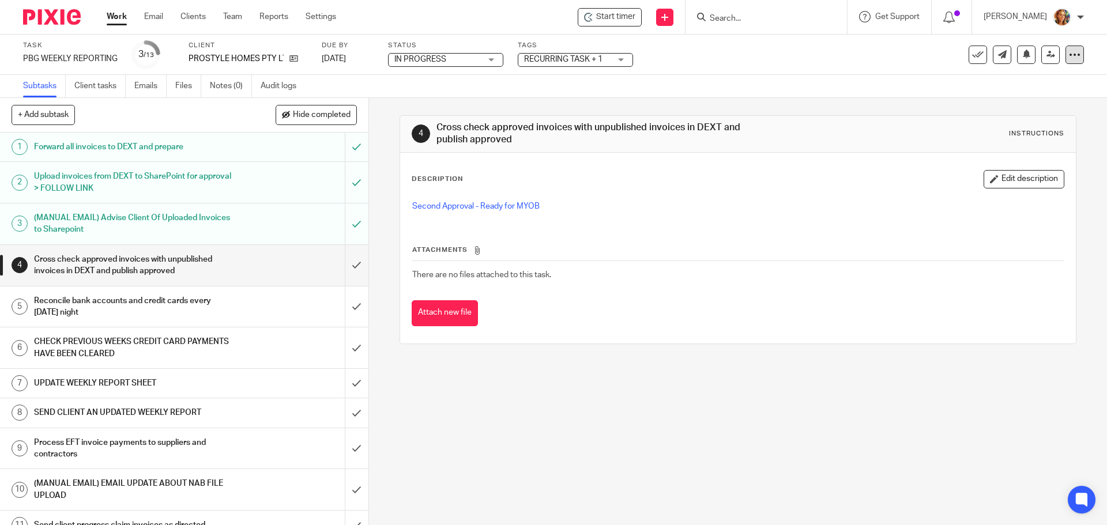
click at [1069, 55] on icon at bounding box center [1075, 55] width 12 height 12
click at [1029, 118] on li "Copy task" at bounding box center [1022, 118] width 92 height 17
click at [1009, 117] on link "Copy task" at bounding box center [1010, 118] width 36 height 8
click at [1070, 48] on div at bounding box center [1074, 55] width 18 height 18
click at [1052, 118] on li "Copy task" at bounding box center [1022, 118] width 92 height 17
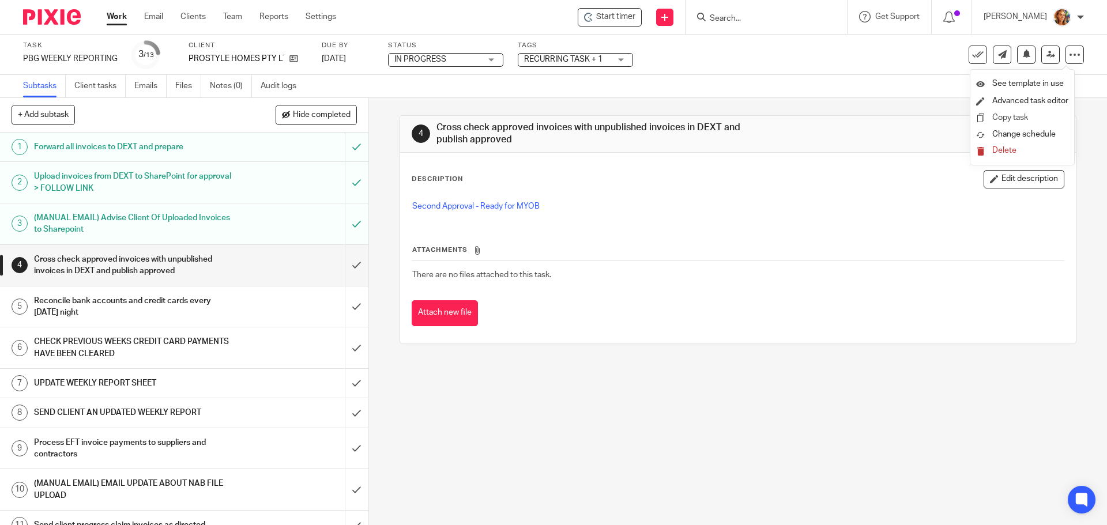
click at [1007, 118] on link "Copy task" at bounding box center [1010, 118] width 36 height 8
